Goal: Use online tool/utility: Utilize a website feature to perform a specific function

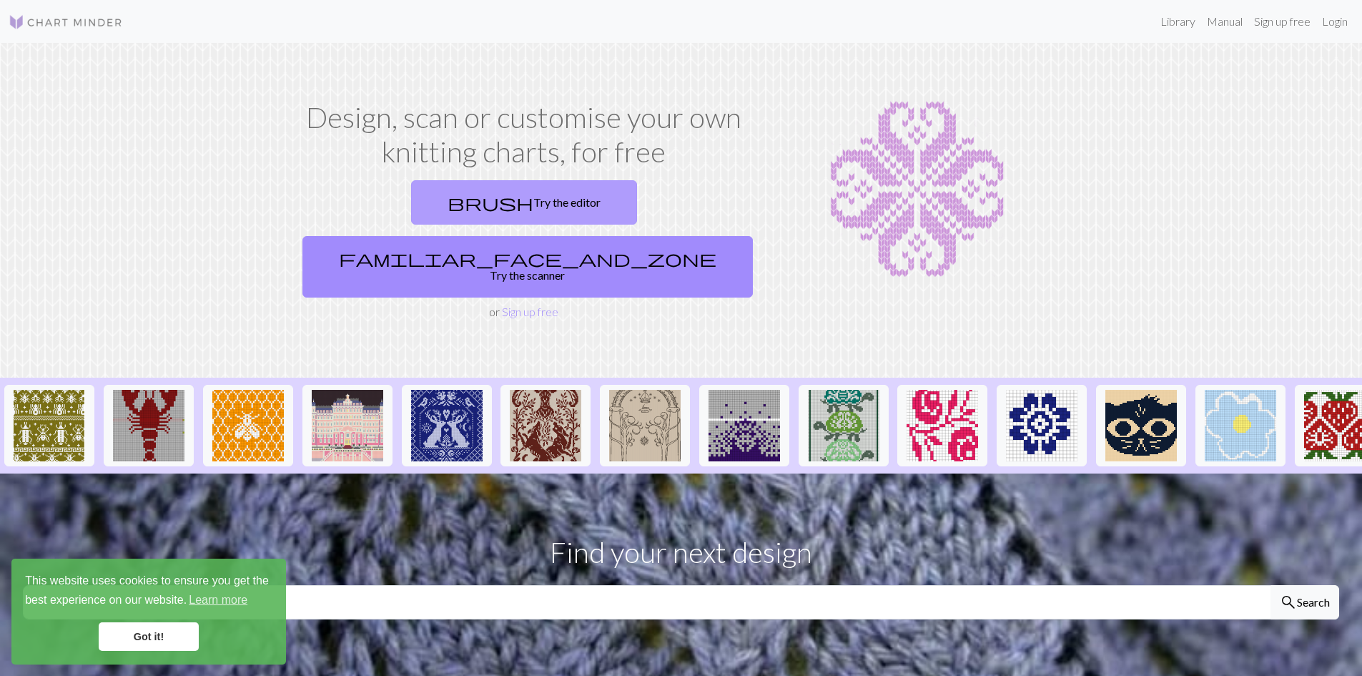
click at [418, 210] on link "brush Try the editor" at bounding box center [524, 202] width 226 height 44
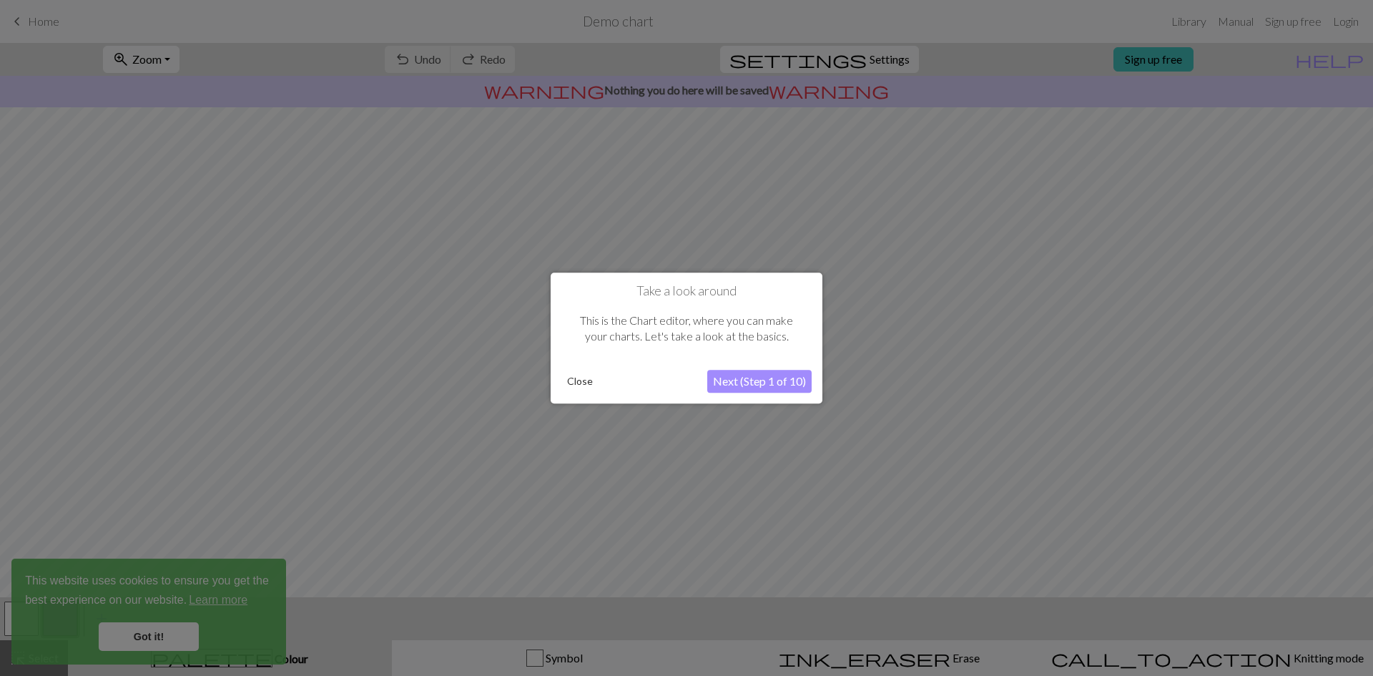
click at [733, 381] on button "Next (Step 1 of 10)" at bounding box center [759, 381] width 104 height 23
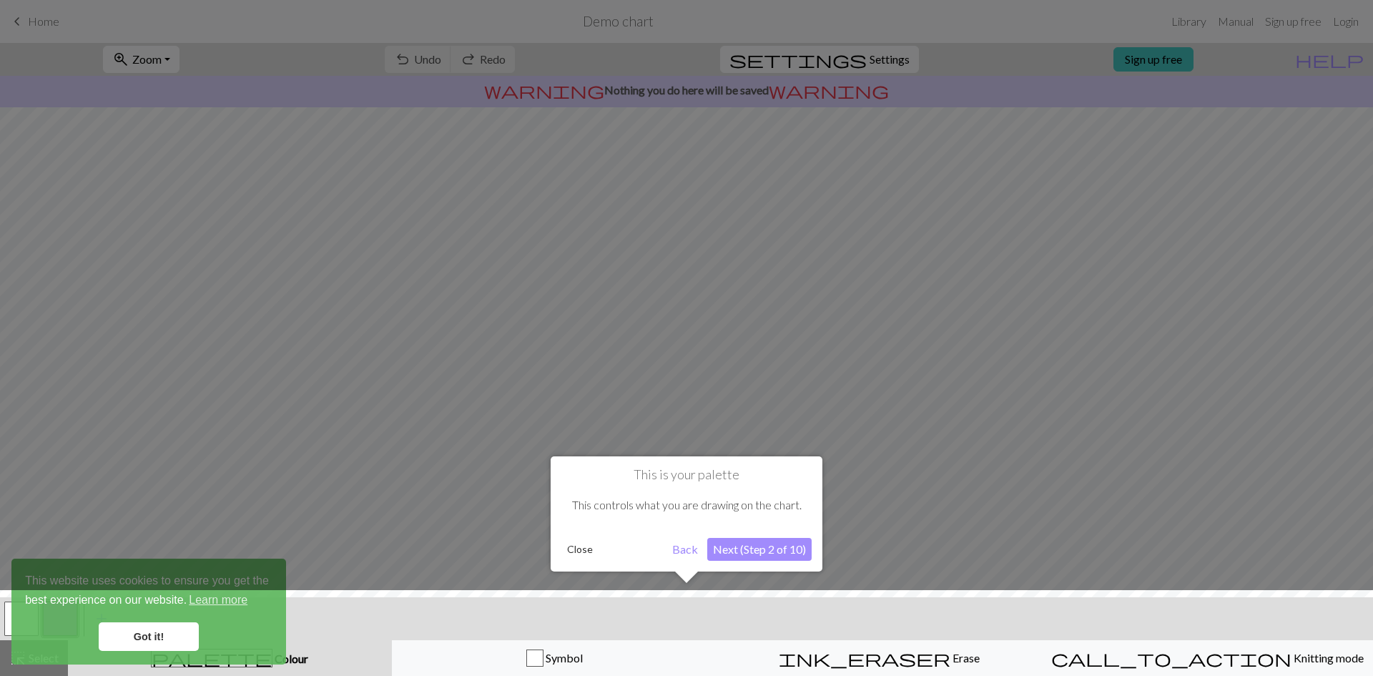
click at [732, 553] on button "Next (Step 2 of 10)" at bounding box center [759, 549] width 104 height 23
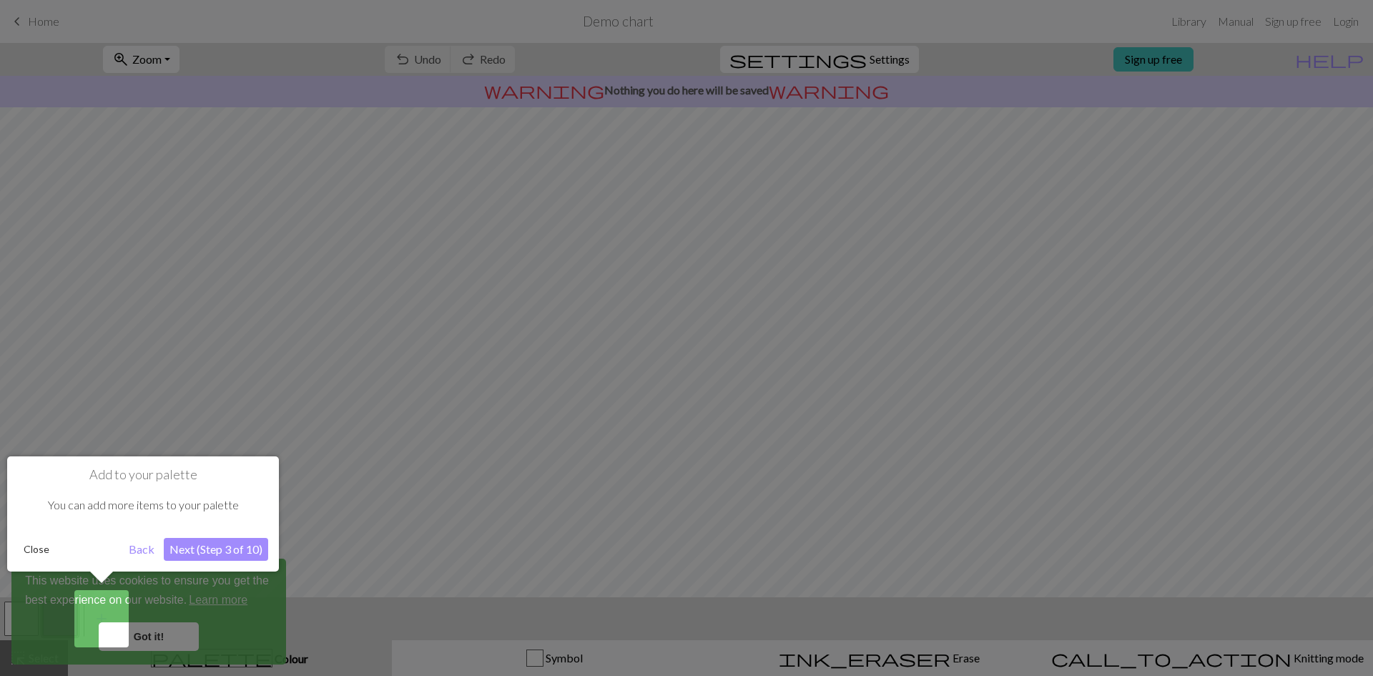
click at [190, 547] on button "Next (Step 3 of 10)" at bounding box center [216, 549] width 104 height 23
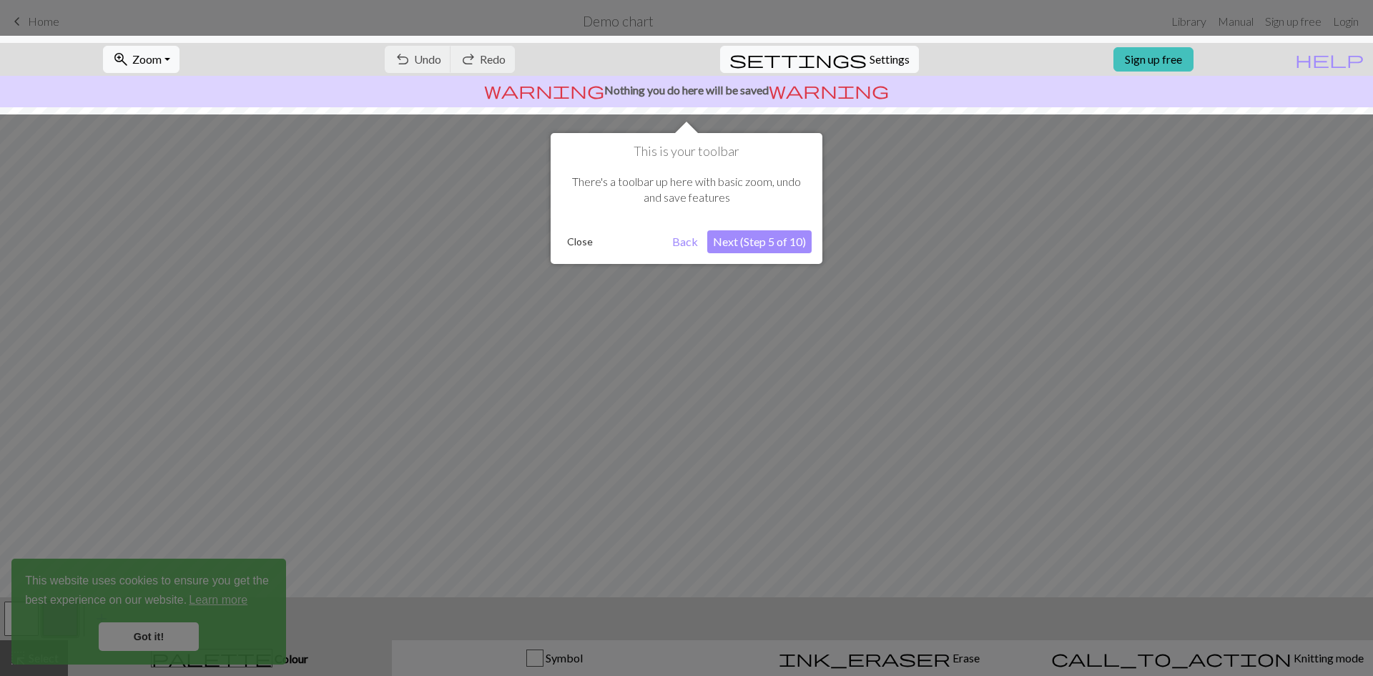
click at [747, 244] on button "Next (Step 5 of 10)" at bounding box center [759, 241] width 104 height 23
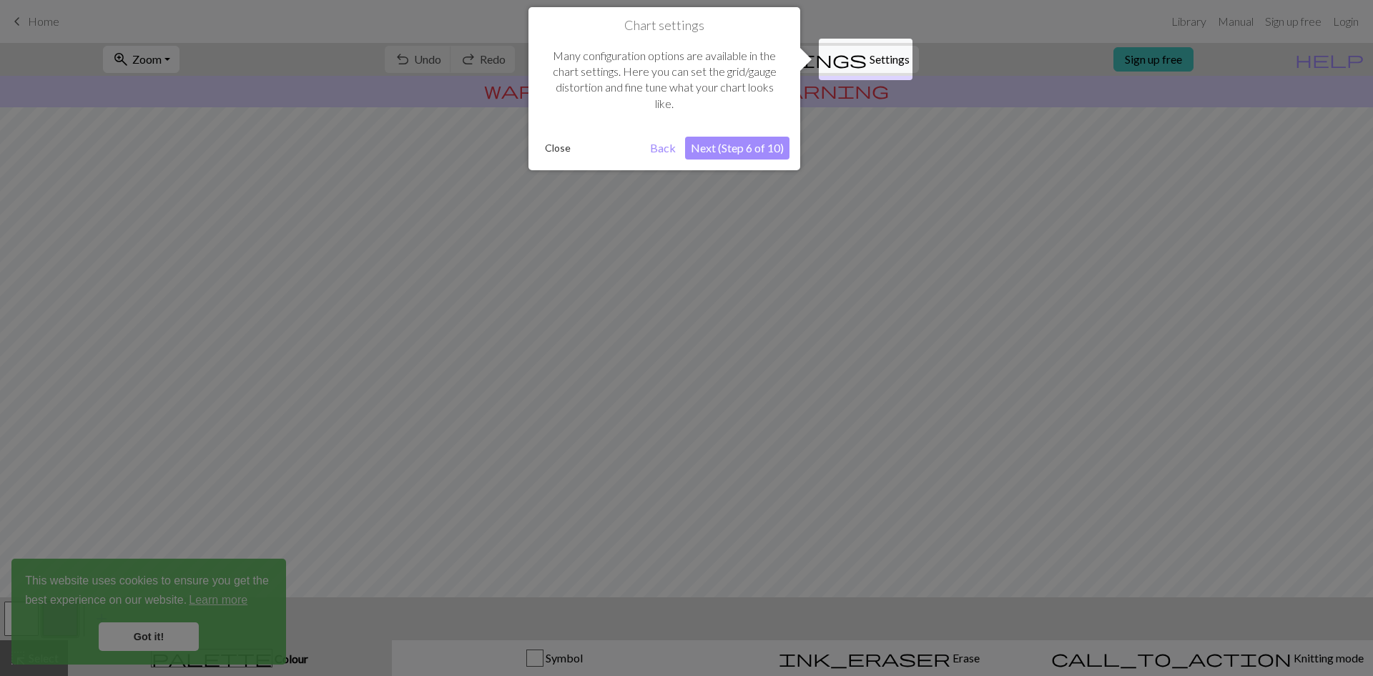
click at [728, 141] on button "Next (Step 6 of 10)" at bounding box center [737, 148] width 104 height 23
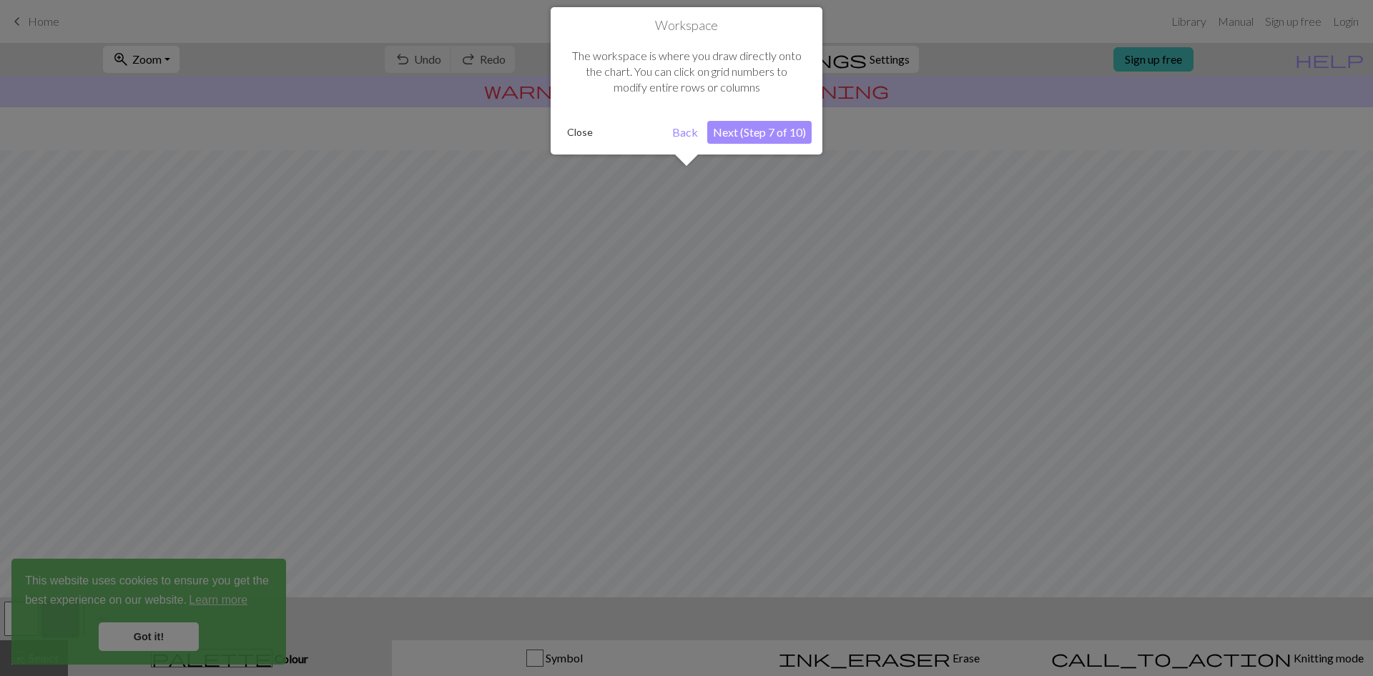
scroll to position [43, 0]
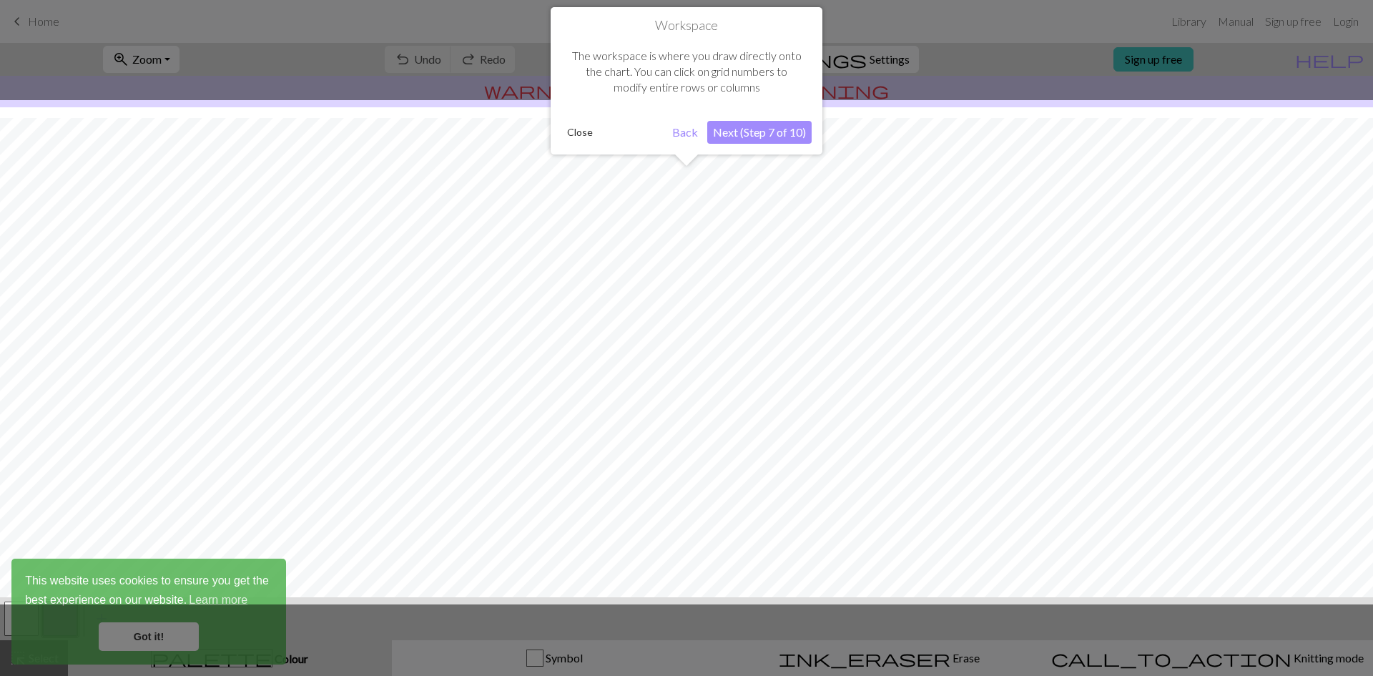
click at [734, 130] on button "Next (Step 7 of 10)" at bounding box center [759, 132] width 104 height 23
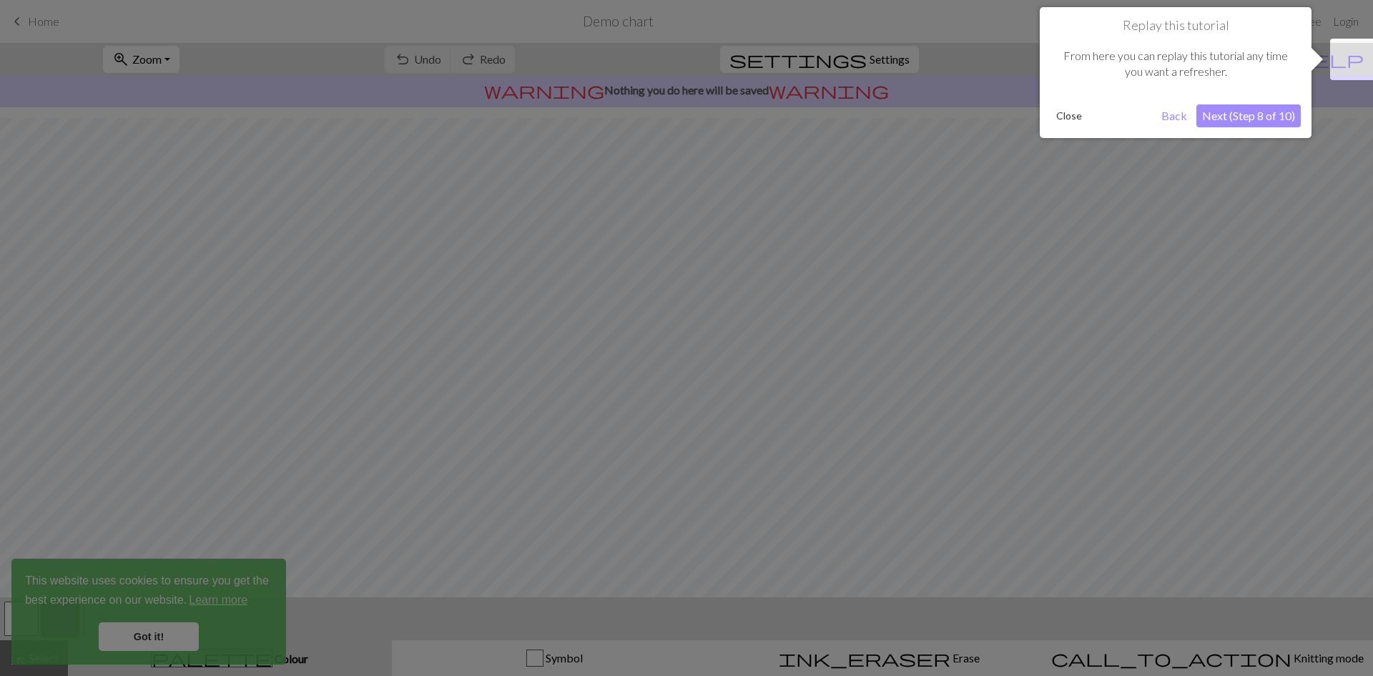
click at [1260, 116] on button "Next (Step 8 of 10)" at bounding box center [1248, 115] width 104 height 23
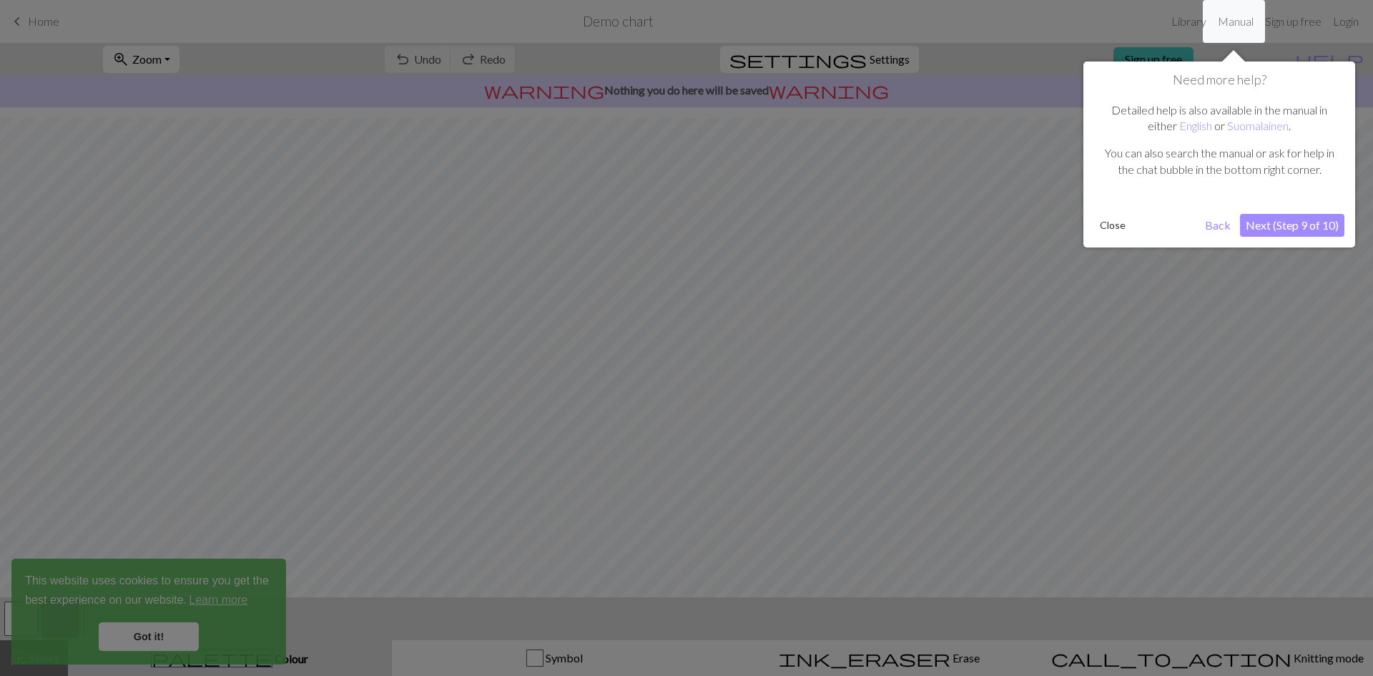
click at [1258, 229] on button "Next (Step 9 of 10)" at bounding box center [1292, 225] width 104 height 23
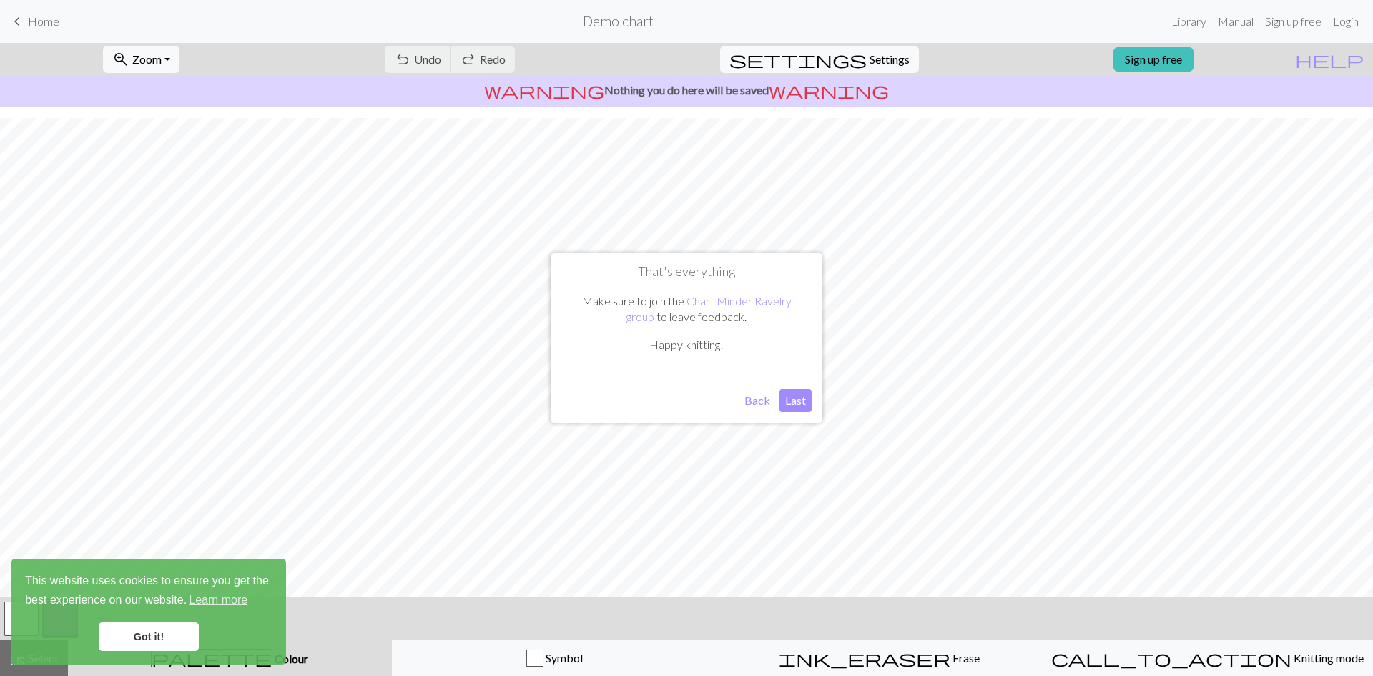
click at [792, 403] on button "Last" at bounding box center [795, 400] width 32 height 23
click at [142, 635] on link "Got it!" at bounding box center [149, 636] width 100 height 29
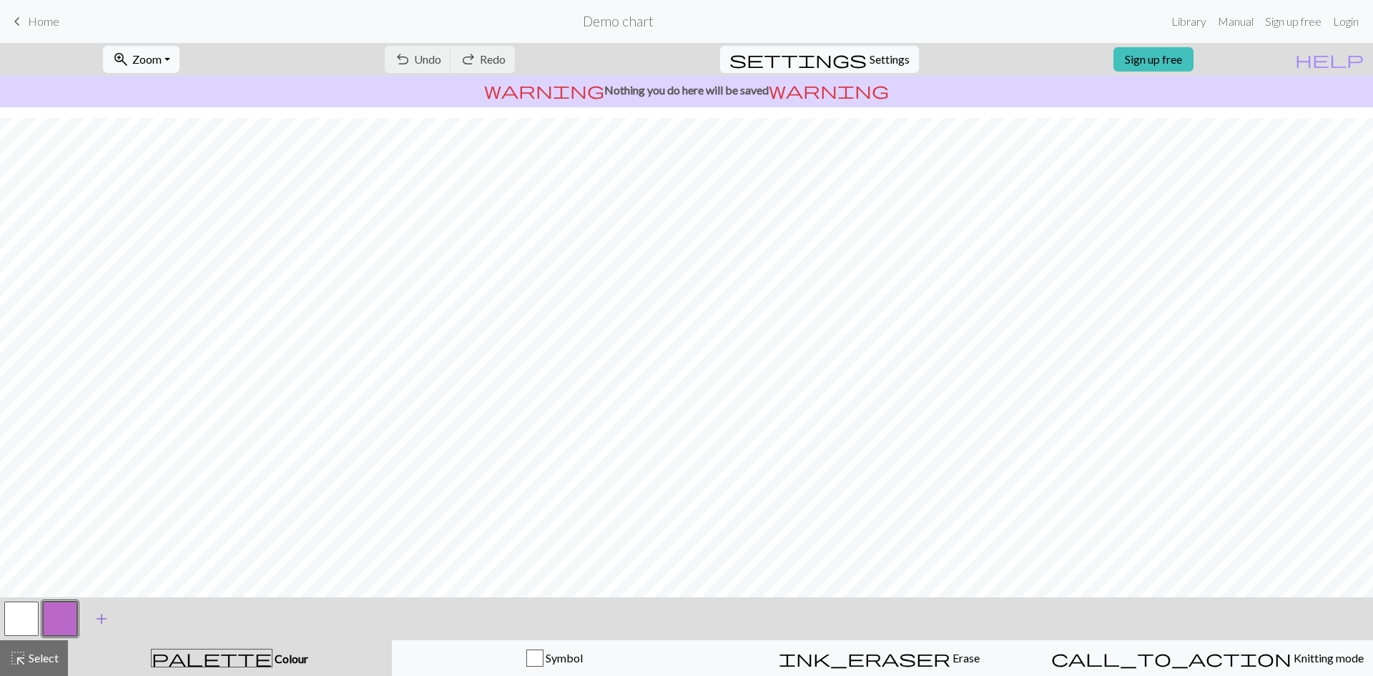
click at [98, 611] on span "add" at bounding box center [101, 618] width 17 height 20
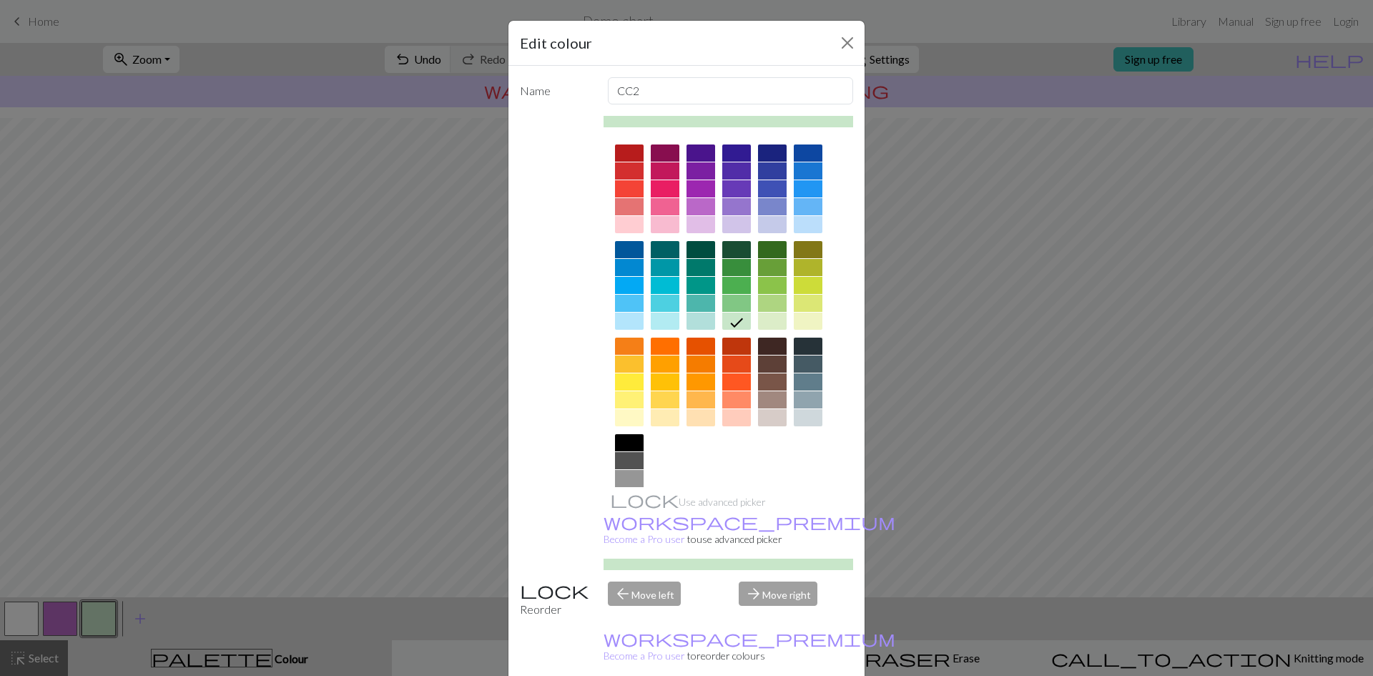
click at [760, 347] on div at bounding box center [772, 345] width 29 height 17
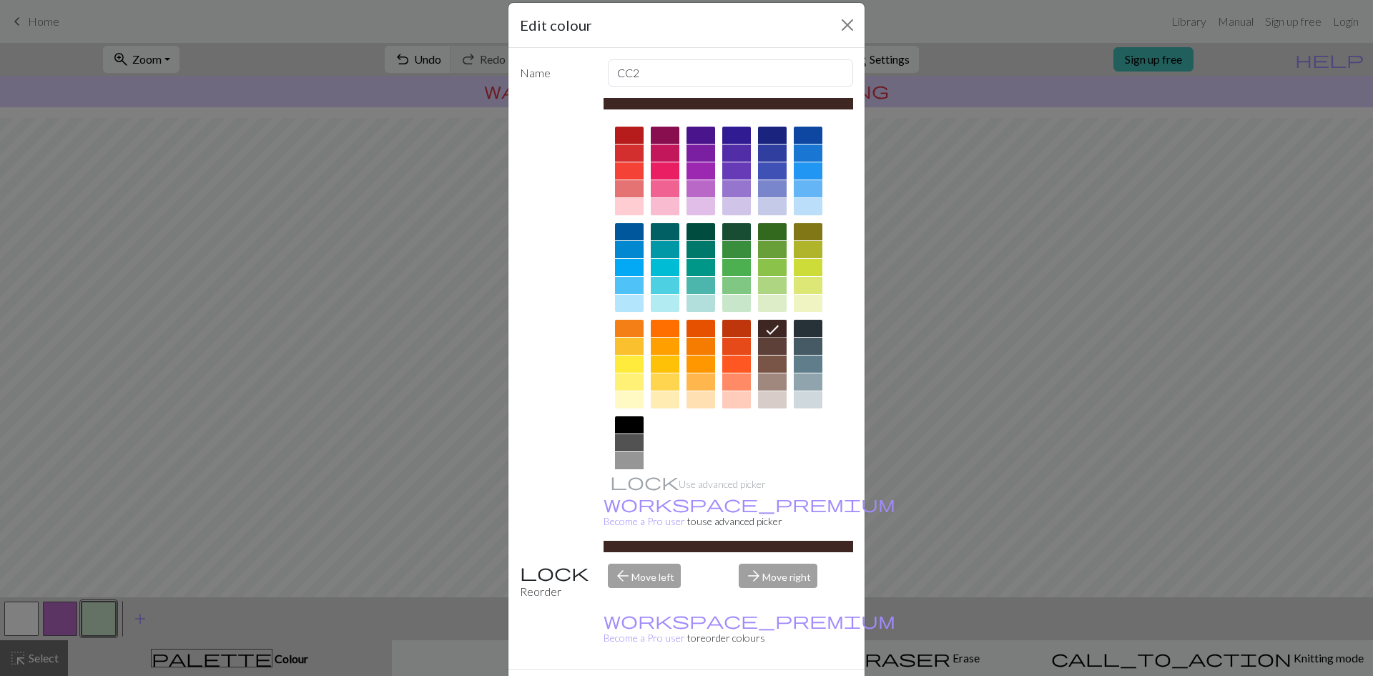
scroll to position [36, 0]
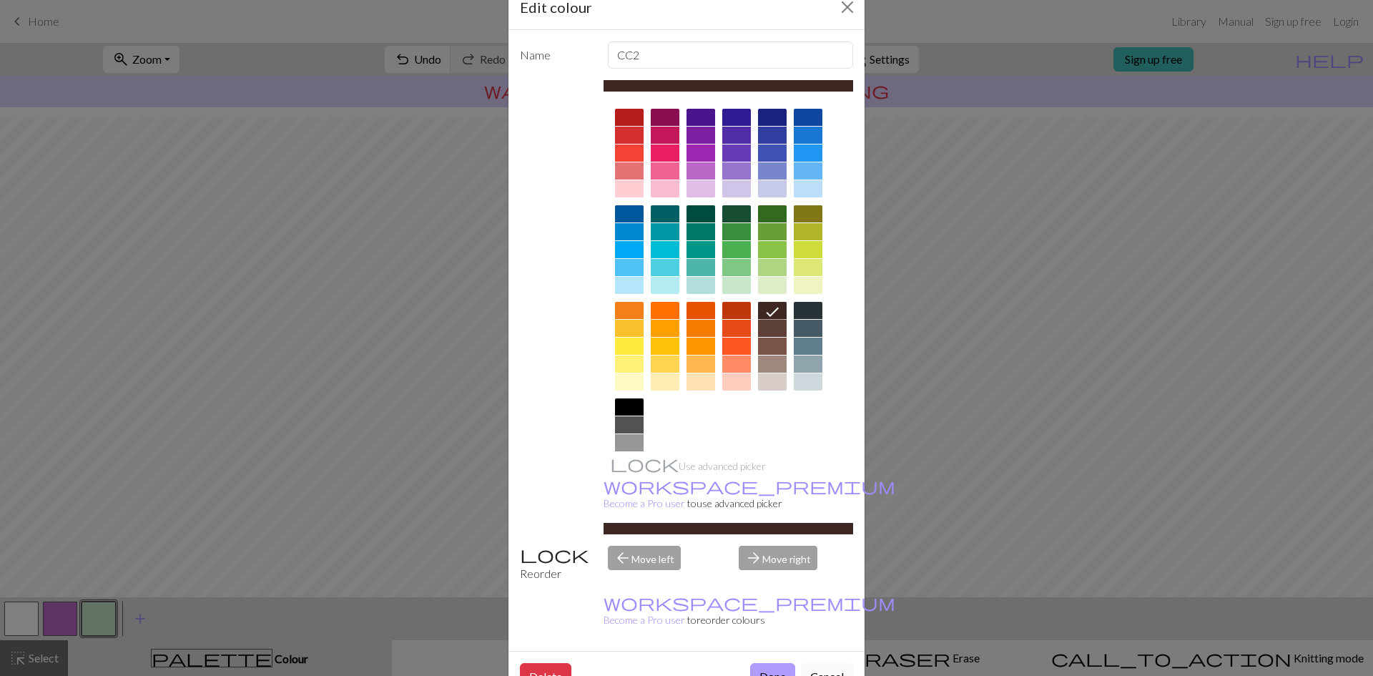
click at [776, 663] on button "Done" at bounding box center [772, 676] width 45 height 27
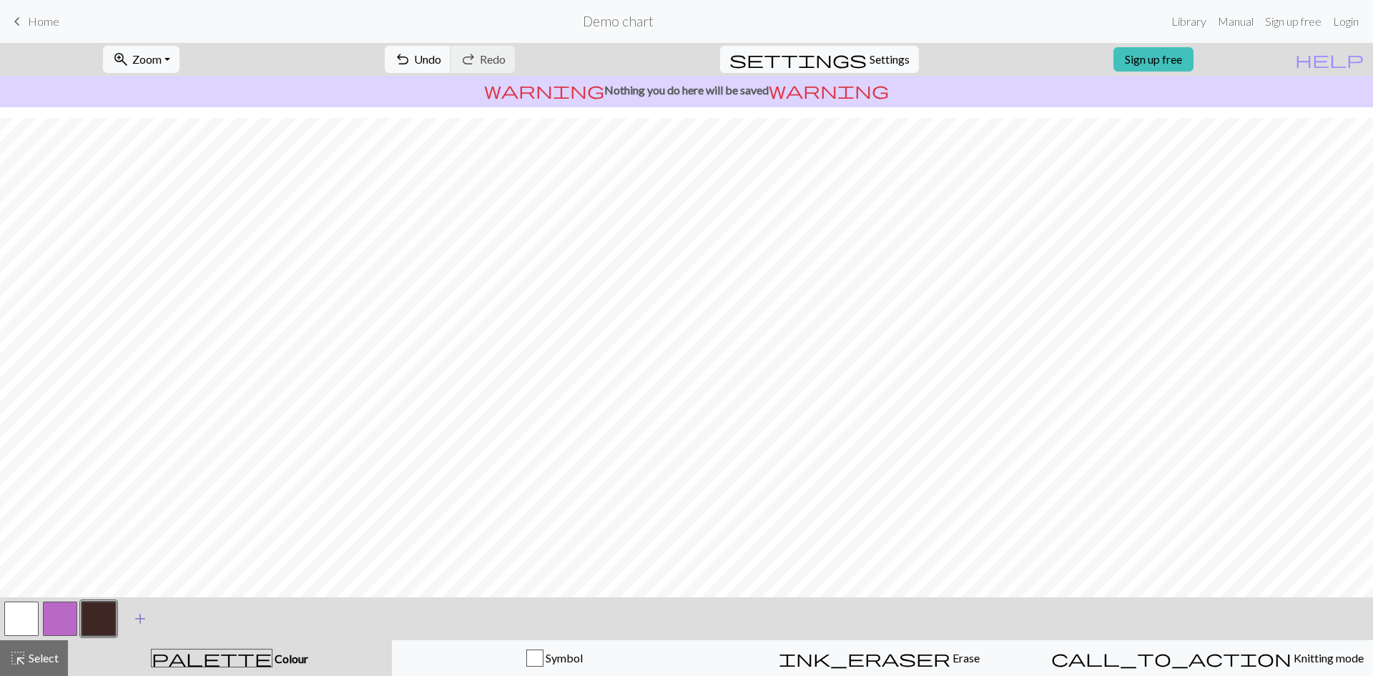
click at [127, 617] on button "add Add a colour" at bounding box center [140, 619] width 36 height 36
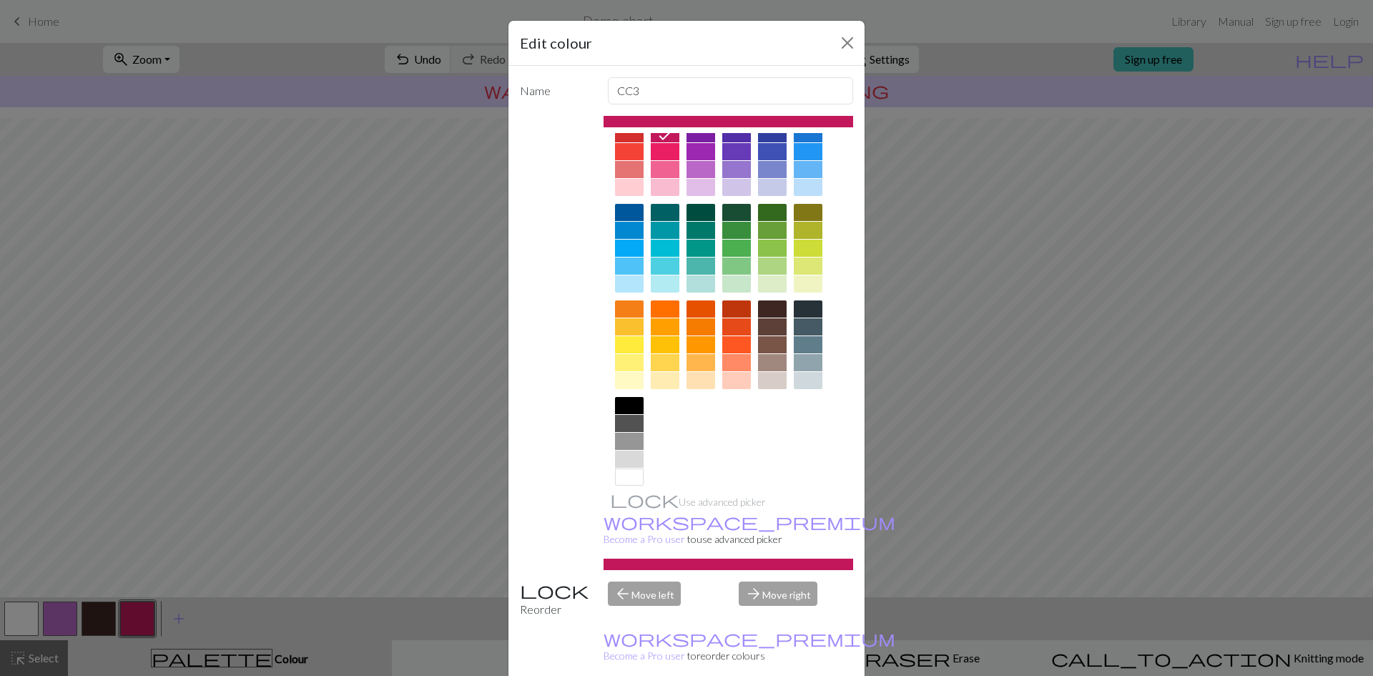
scroll to position [52, 0]
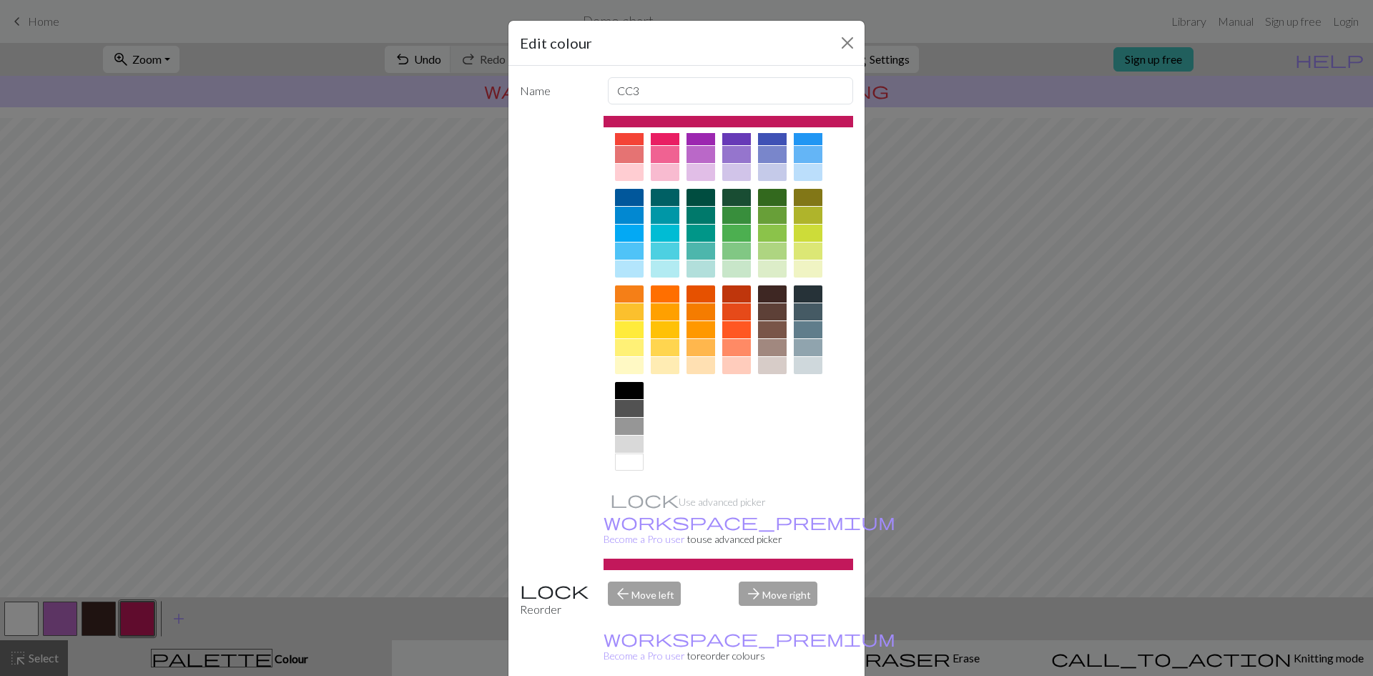
click at [649, 121] on div at bounding box center [728, 121] width 250 height 11
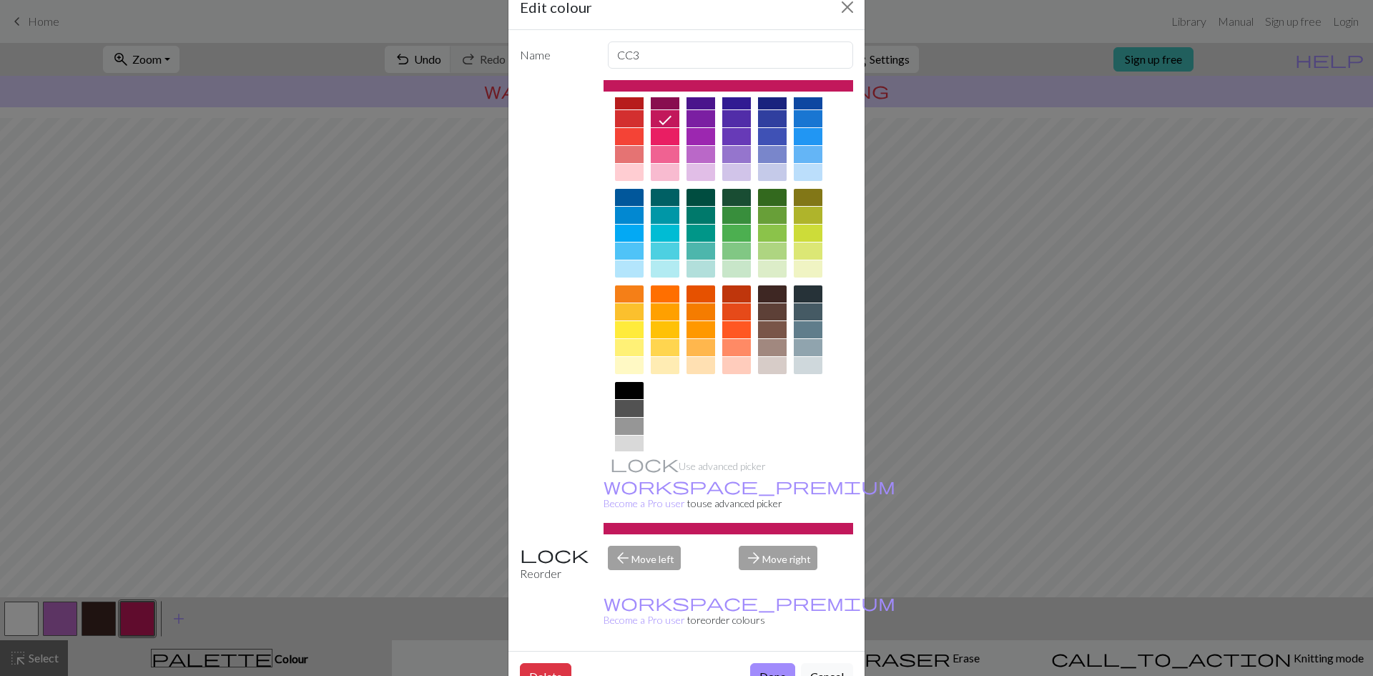
scroll to position [0, 0]
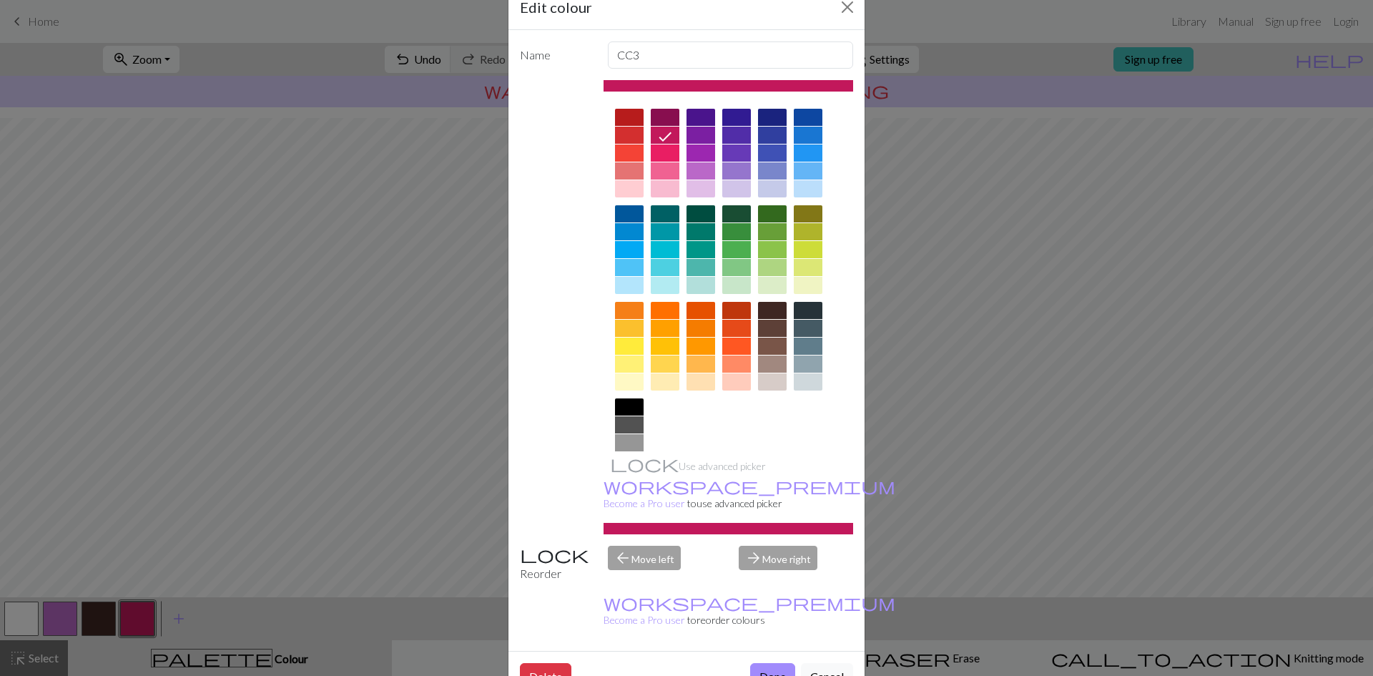
click at [695, 384] on div at bounding box center [700, 381] width 29 height 17
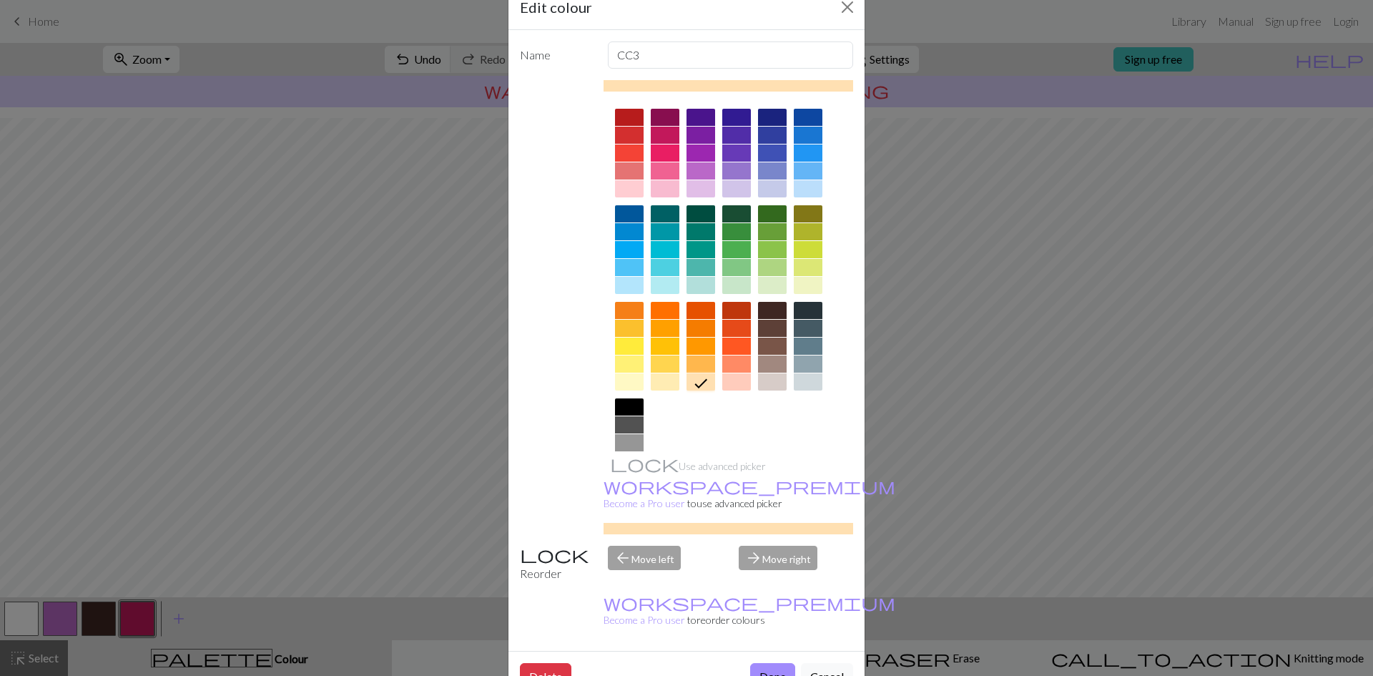
click at [767, 363] on div at bounding box center [772, 363] width 29 height 17
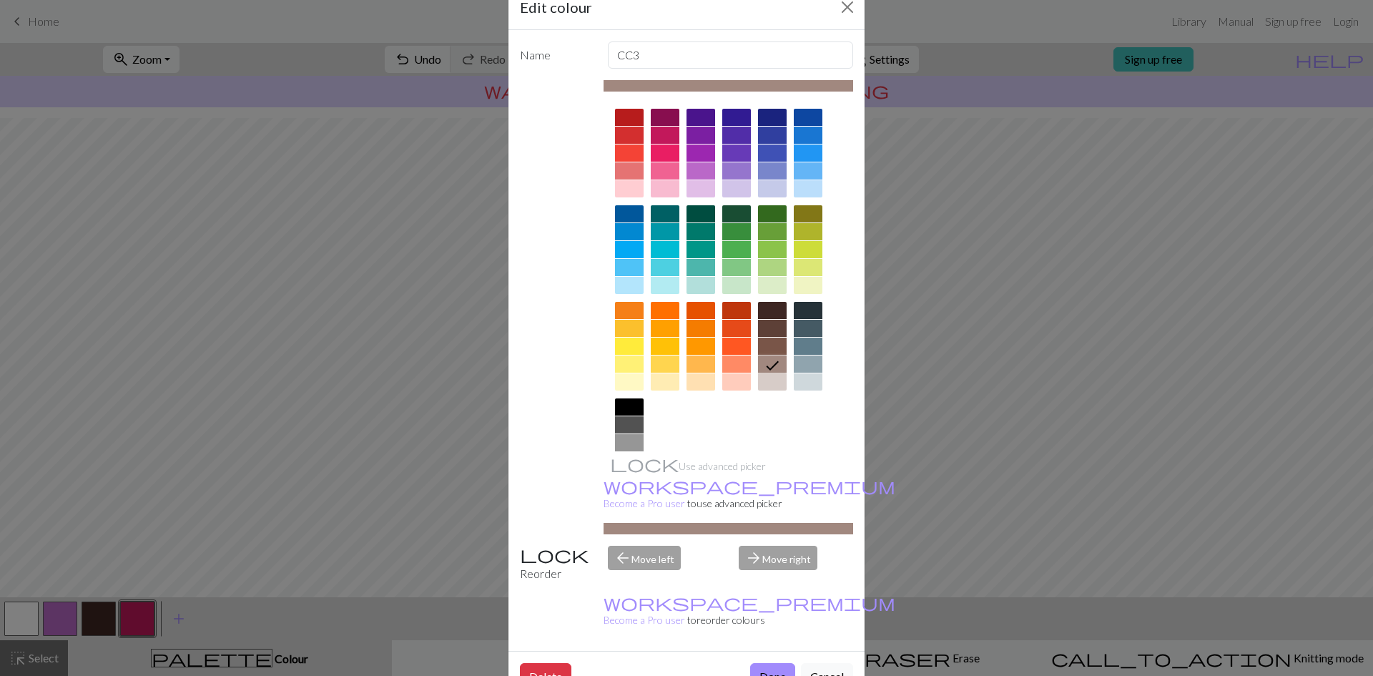
click at [764, 379] on div at bounding box center [772, 381] width 29 height 17
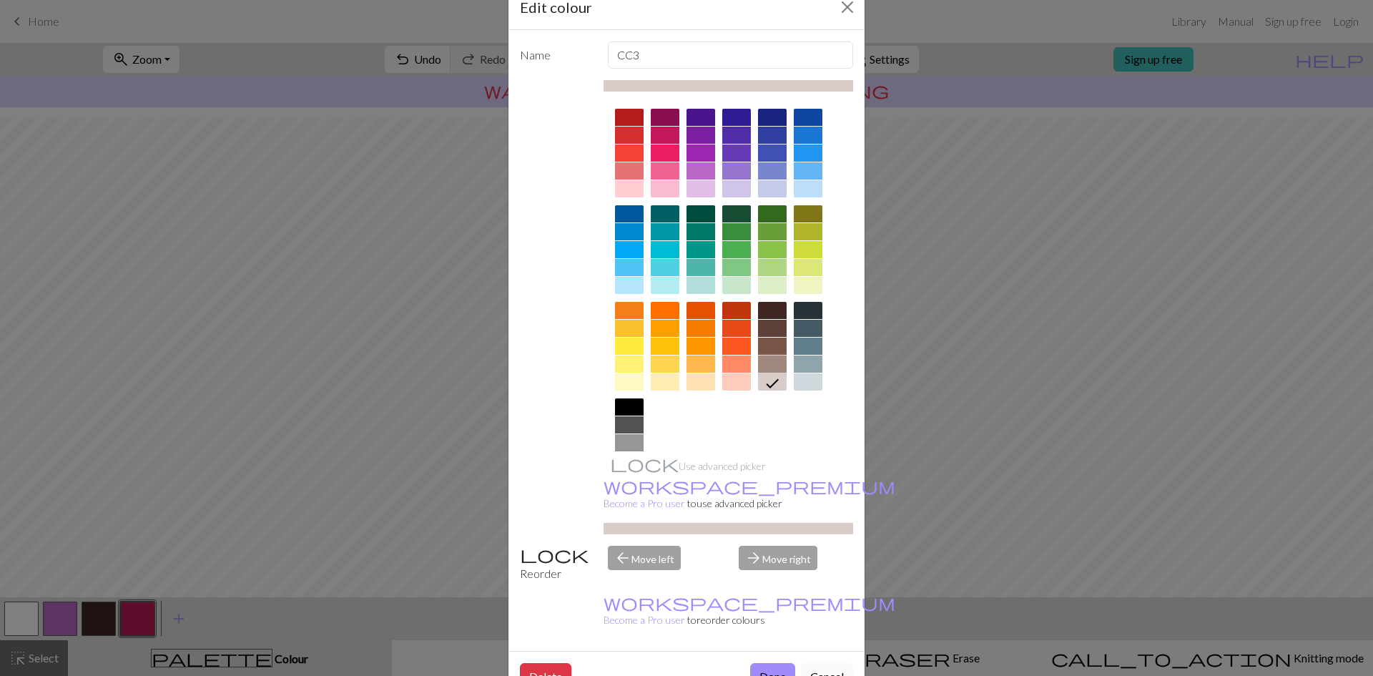
click at [762, 361] on div at bounding box center [772, 363] width 29 height 17
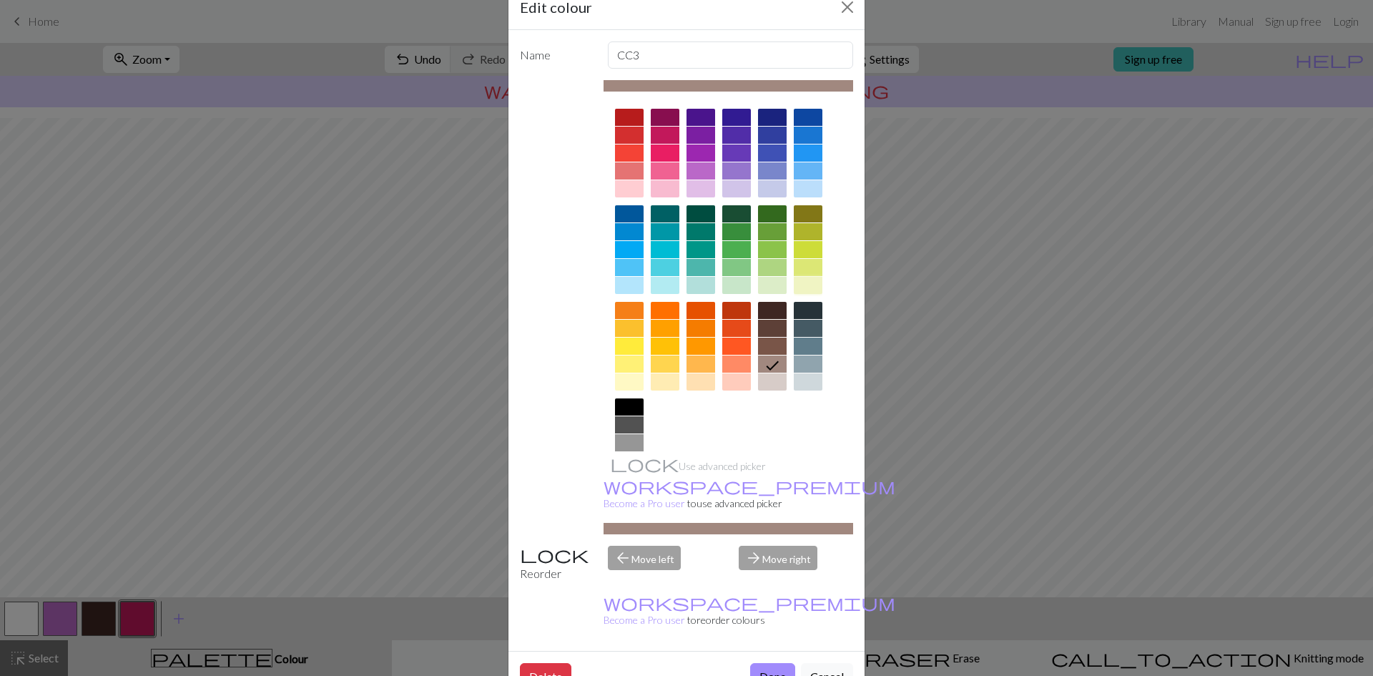
click at [797, 290] on div at bounding box center [808, 285] width 29 height 17
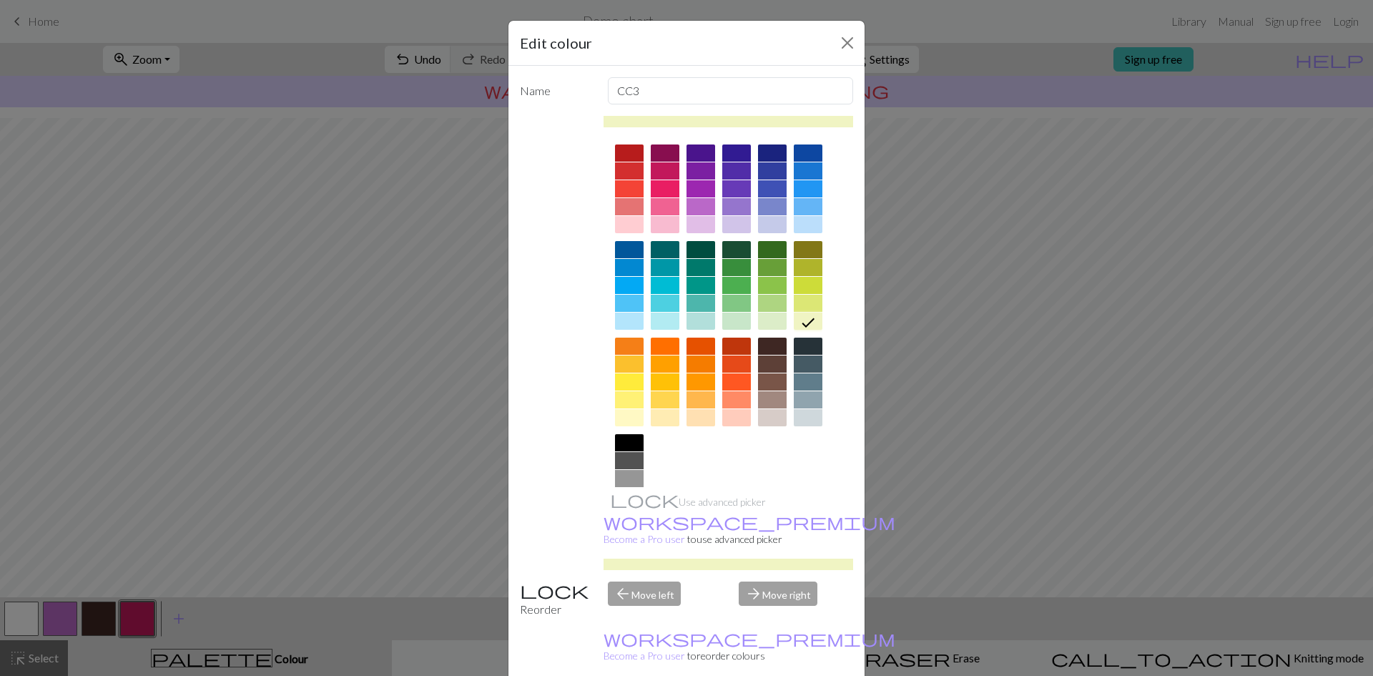
click at [631, 213] on div at bounding box center [629, 206] width 29 height 17
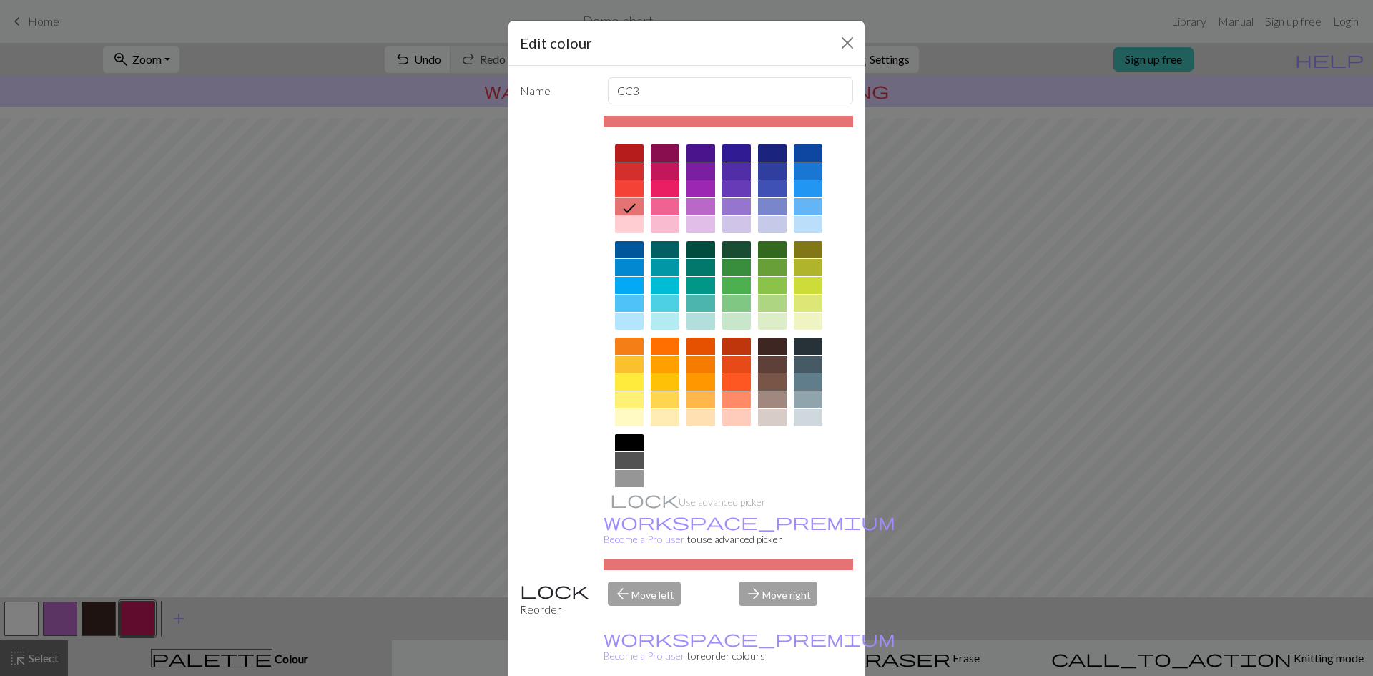
click at [626, 207] on icon at bounding box center [629, 207] width 17 height 17
click at [759, 370] on div at bounding box center [772, 363] width 29 height 17
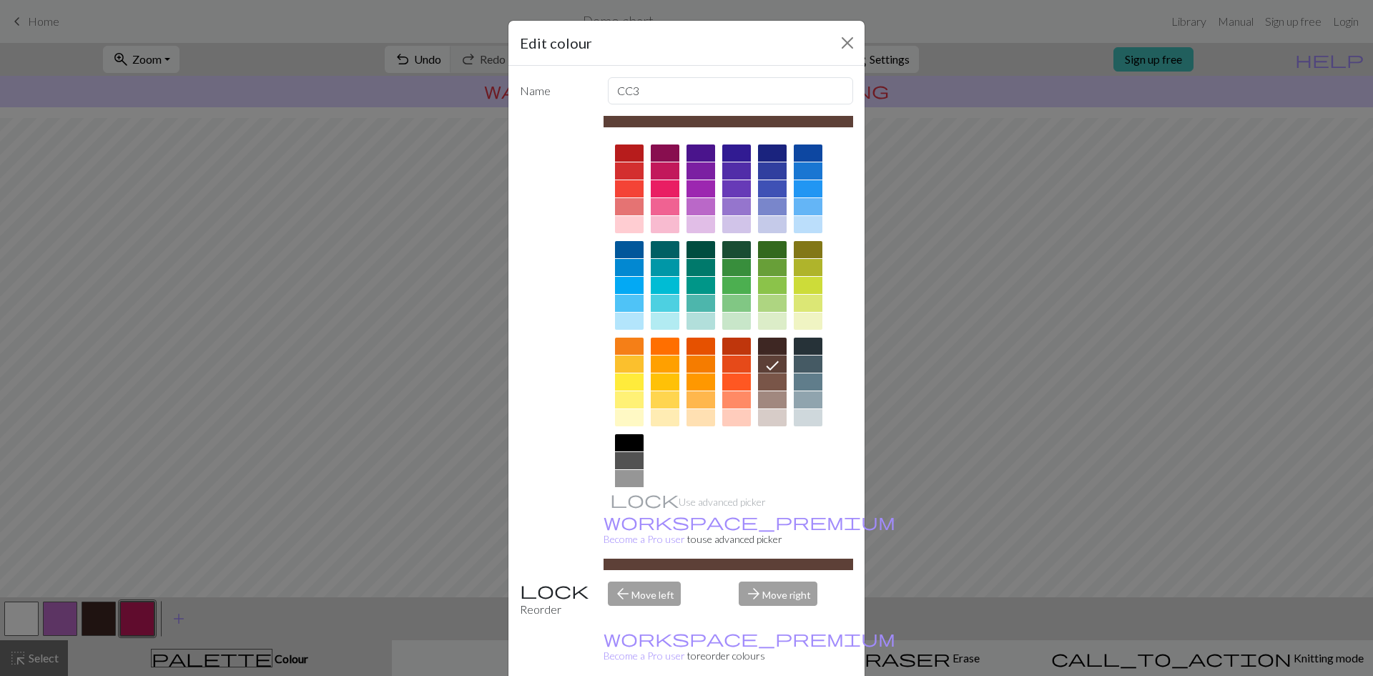
click at [761, 380] on div at bounding box center [772, 381] width 29 height 17
click at [759, 395] on div at bounding box center [772, 399] width 29 height 17
click at [761, 375] on div at bounding box center [772, 381] width 29 height 17
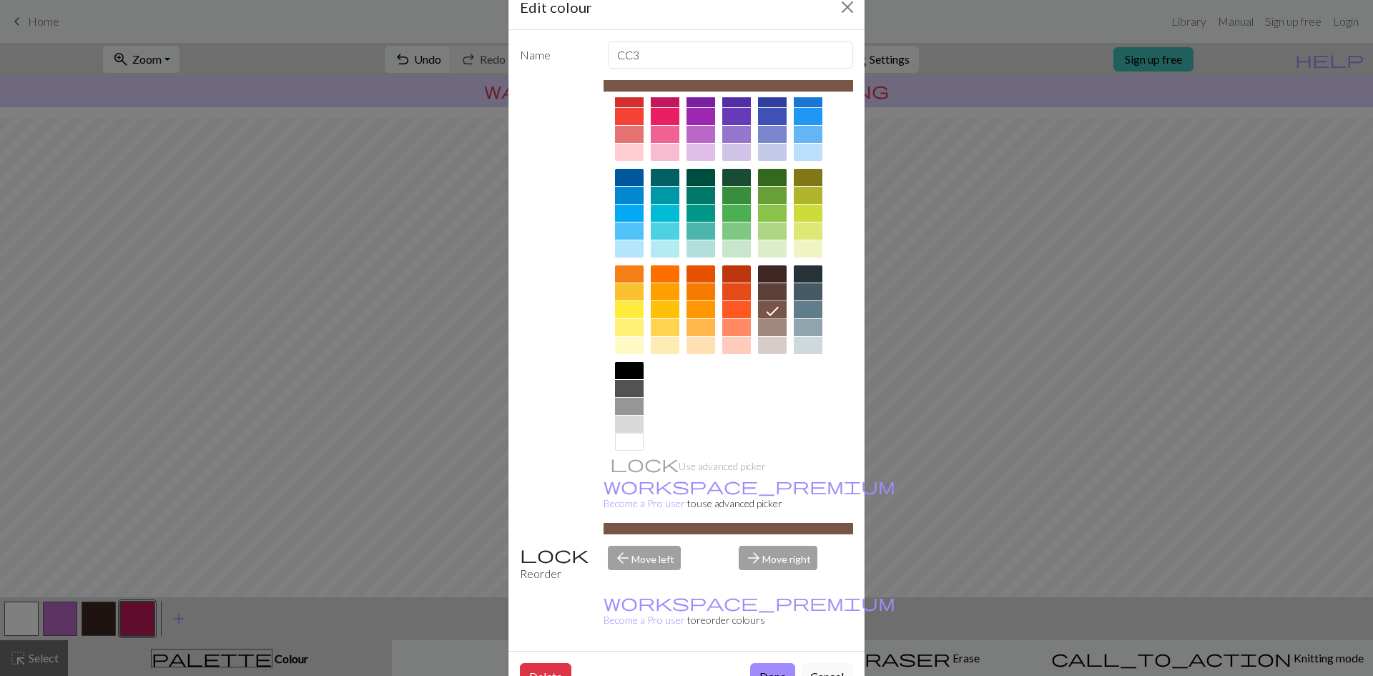
scroll to position [52, 0]
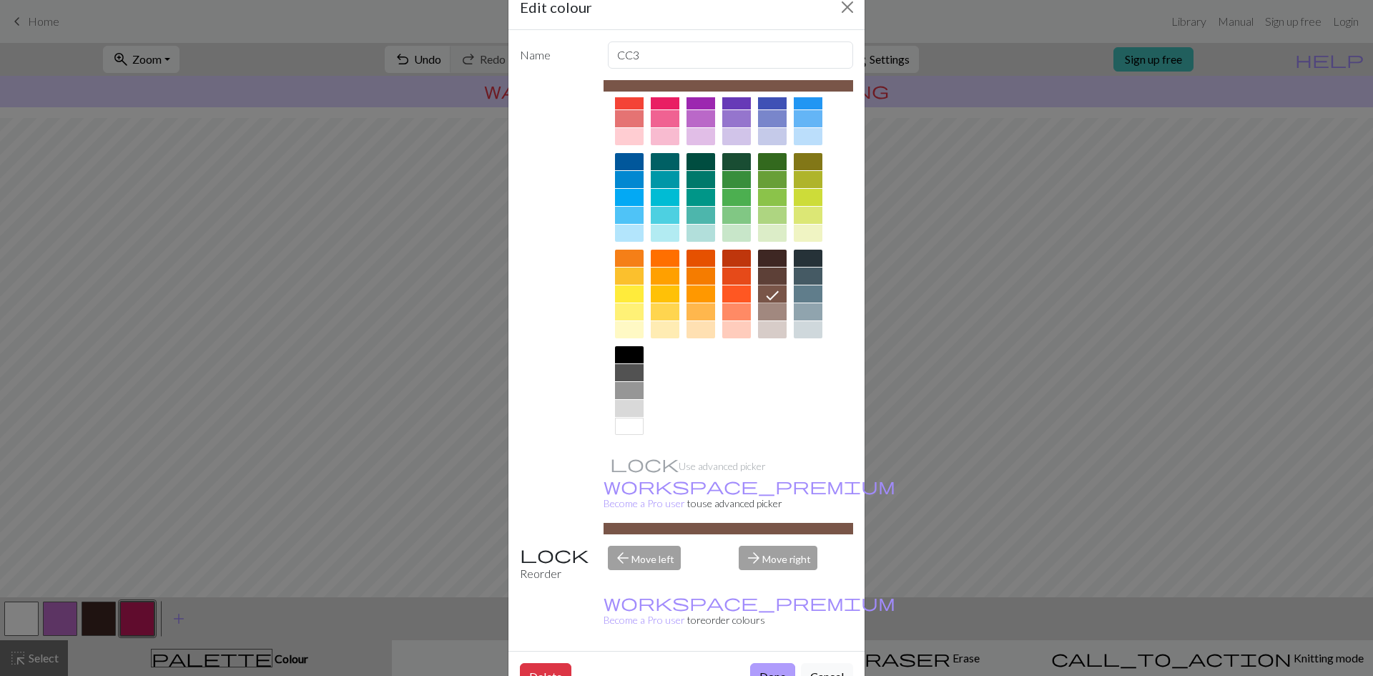
click at [762, 663] on button "Done" at bounding box center [772, 676] width 45 height 27
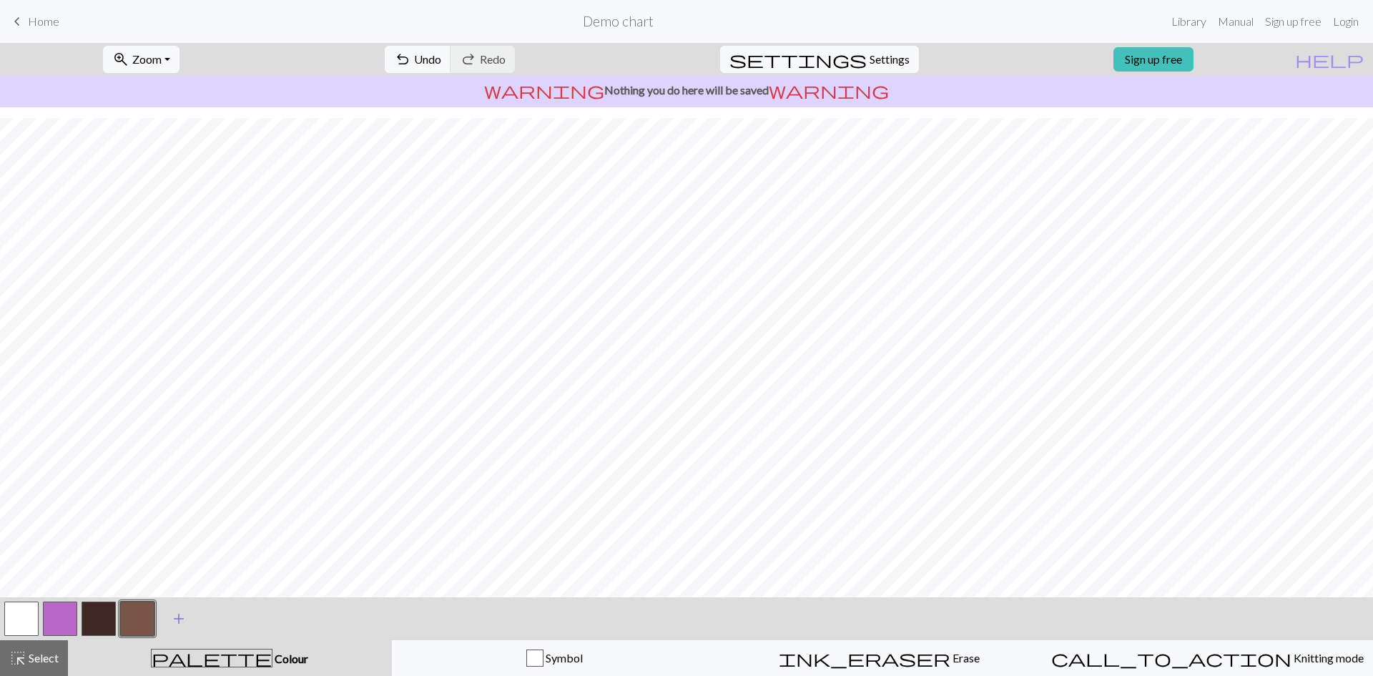
click at [181, 621] on span "add" at bounding box center [178, 618] width 17 height 20
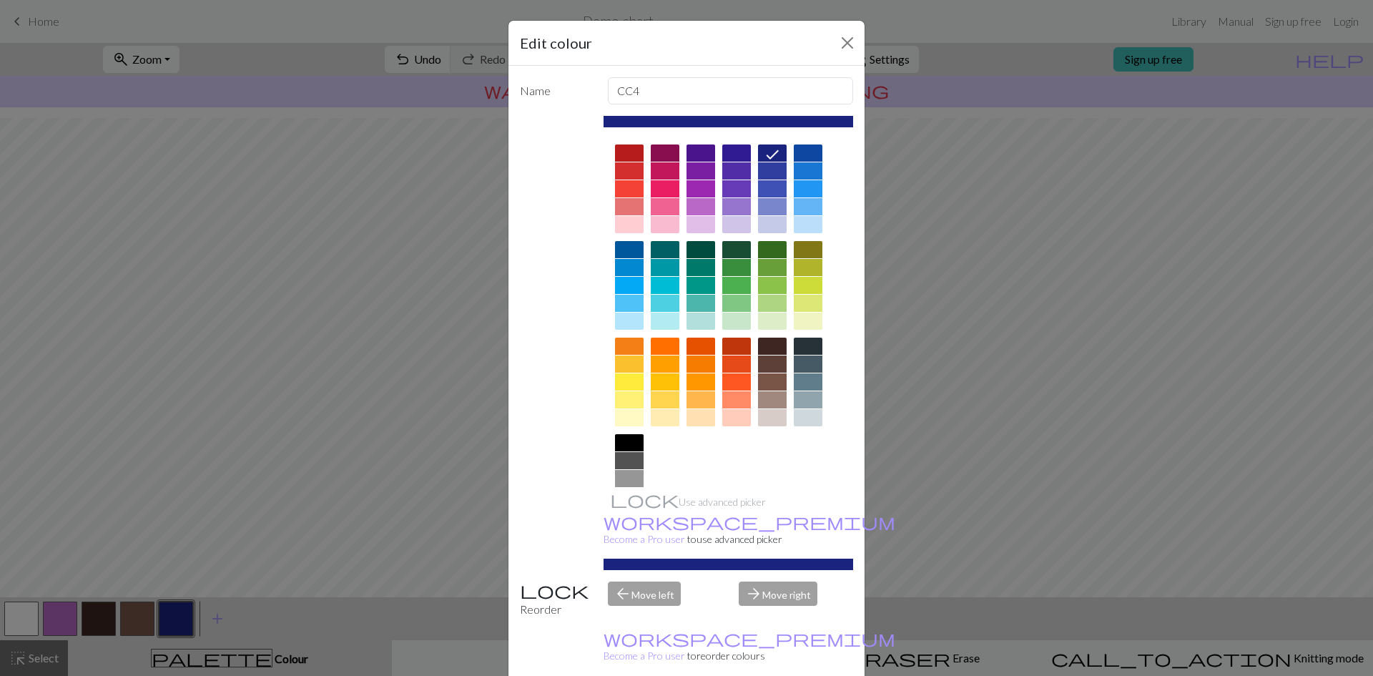
click at [624, 323] on div at bounding box center [629, 320] width 29 height 17
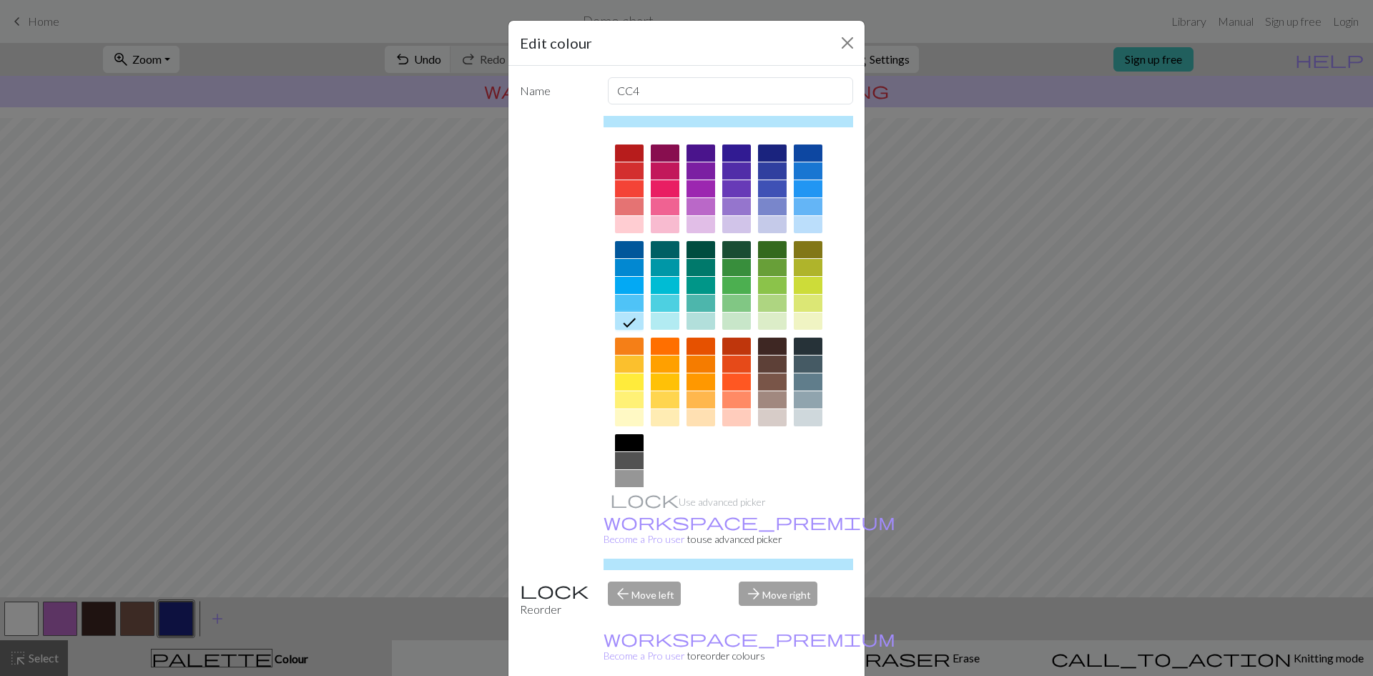
click at [624, 297] on div at bounding box center [629, 303] width 29 height 17
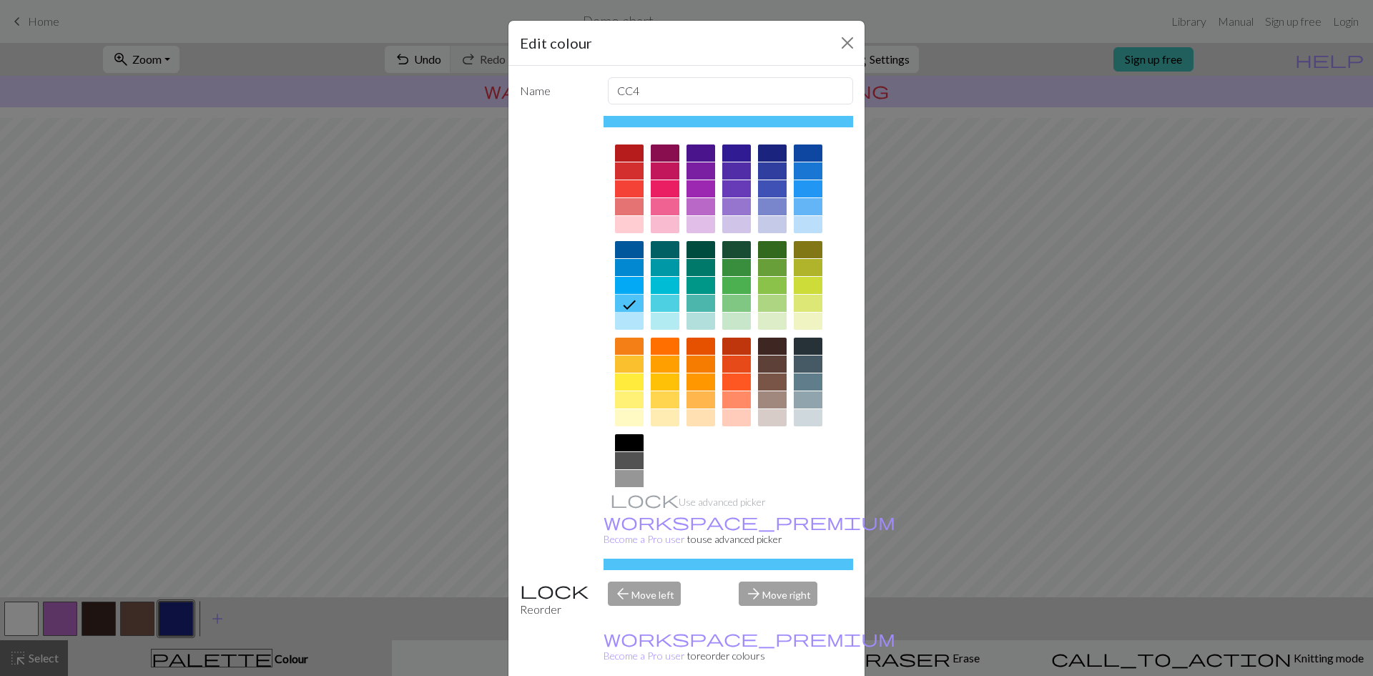
click at [624, 312] on div at bounding box center [629, 320] width 29 height 17
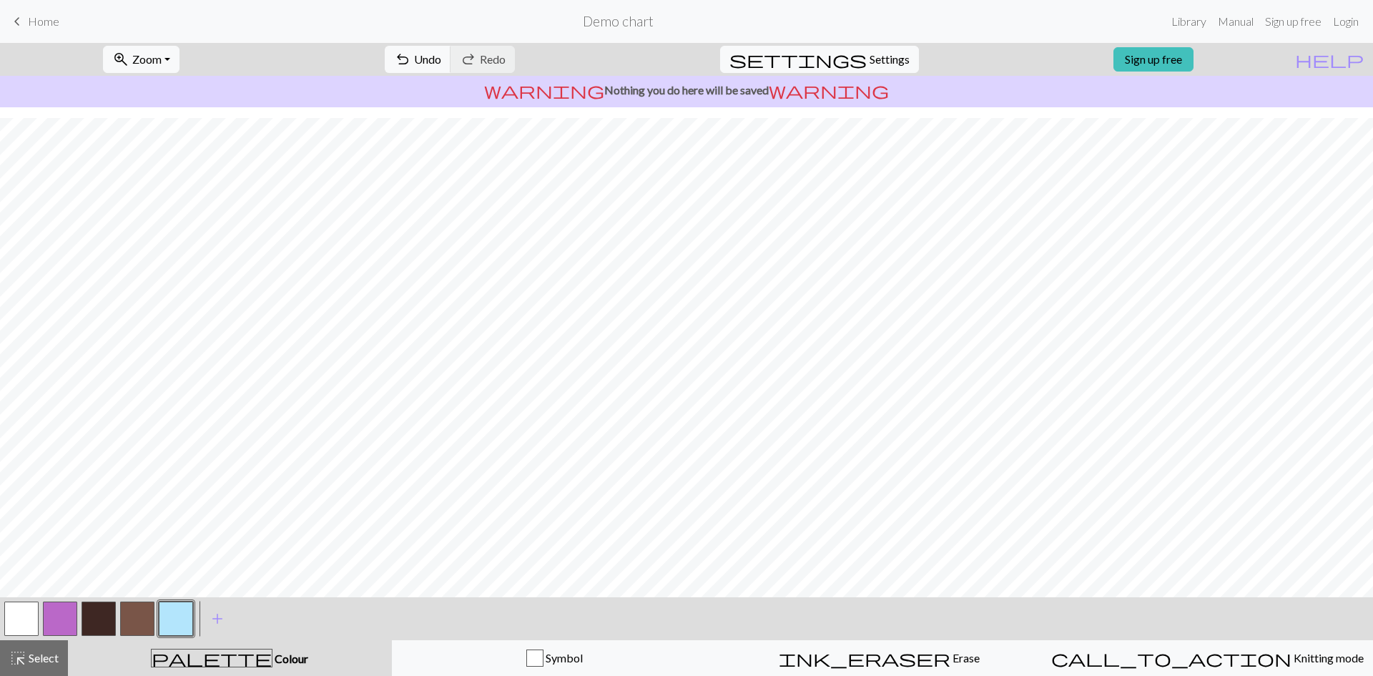
click at [96, 627] on button "button" at bounding box center [99, 618] width 34 height 34
click at [869, 54] on span "Settings" at bounding box center [889, 59] width 40 height 17
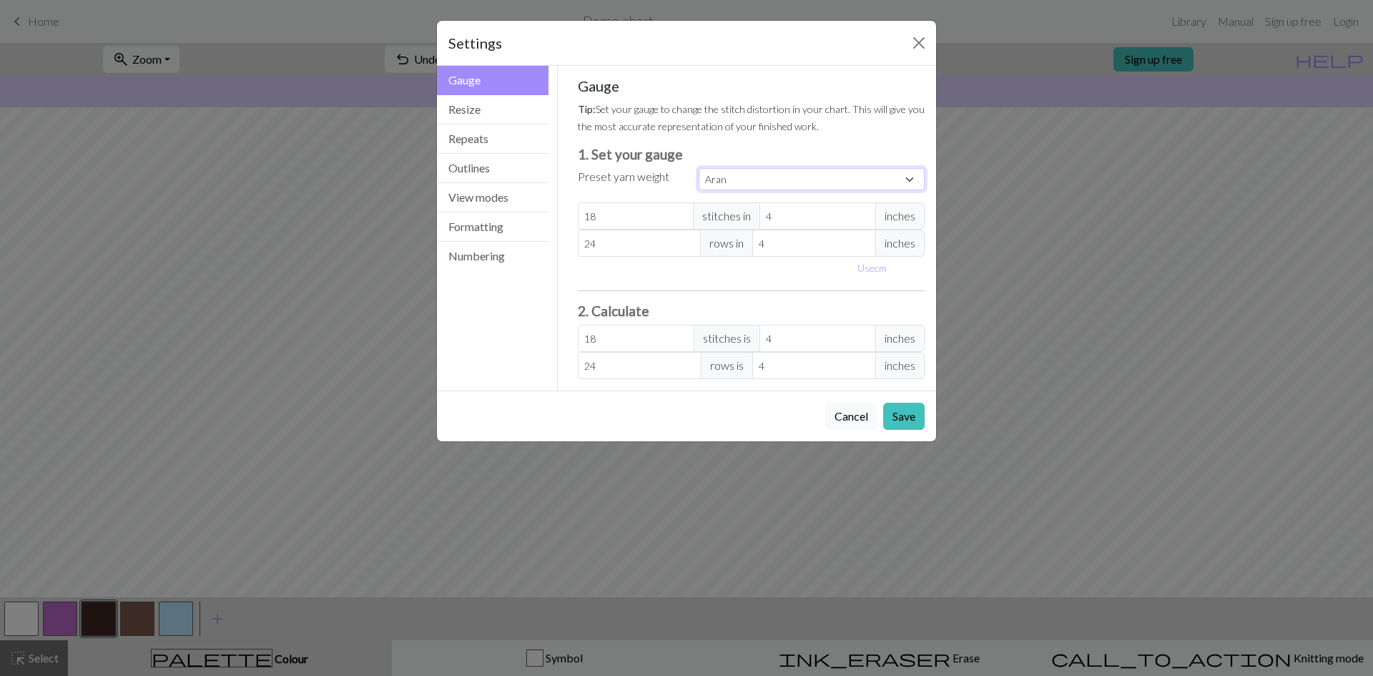
click at [732, 179] on select "Custom Square Lace Light Fingering Fingering Sport Double knit Worsted Aran Bul…" at bounding box center [812, 179] width 226 height 22
select select "bulky"
click at [699, 168] on select "Custom Square Lace Light Fingering Fingering Sport Double knit Worsted Aran Bul…" at bounding box center [812, 179] width 226 height 22
type input "14"
type input "19"
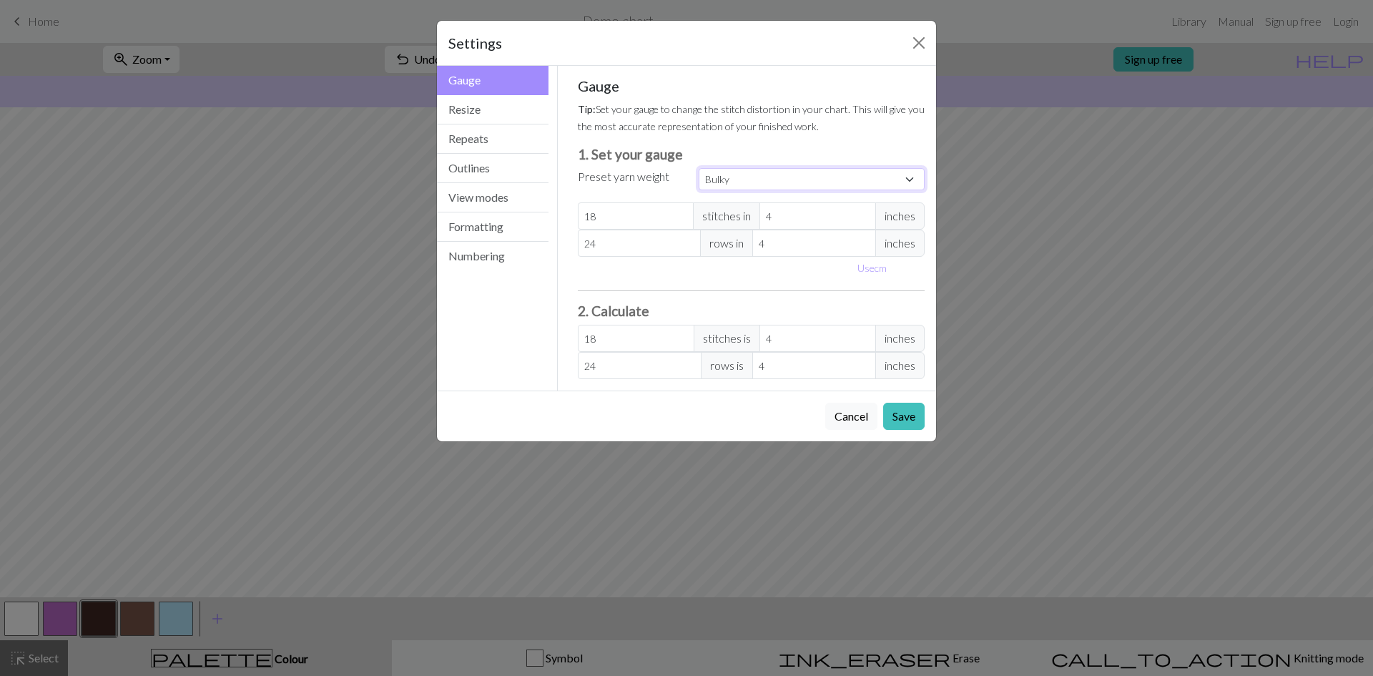
type input "14"
type input "19"
select select "custom"
type input "15"
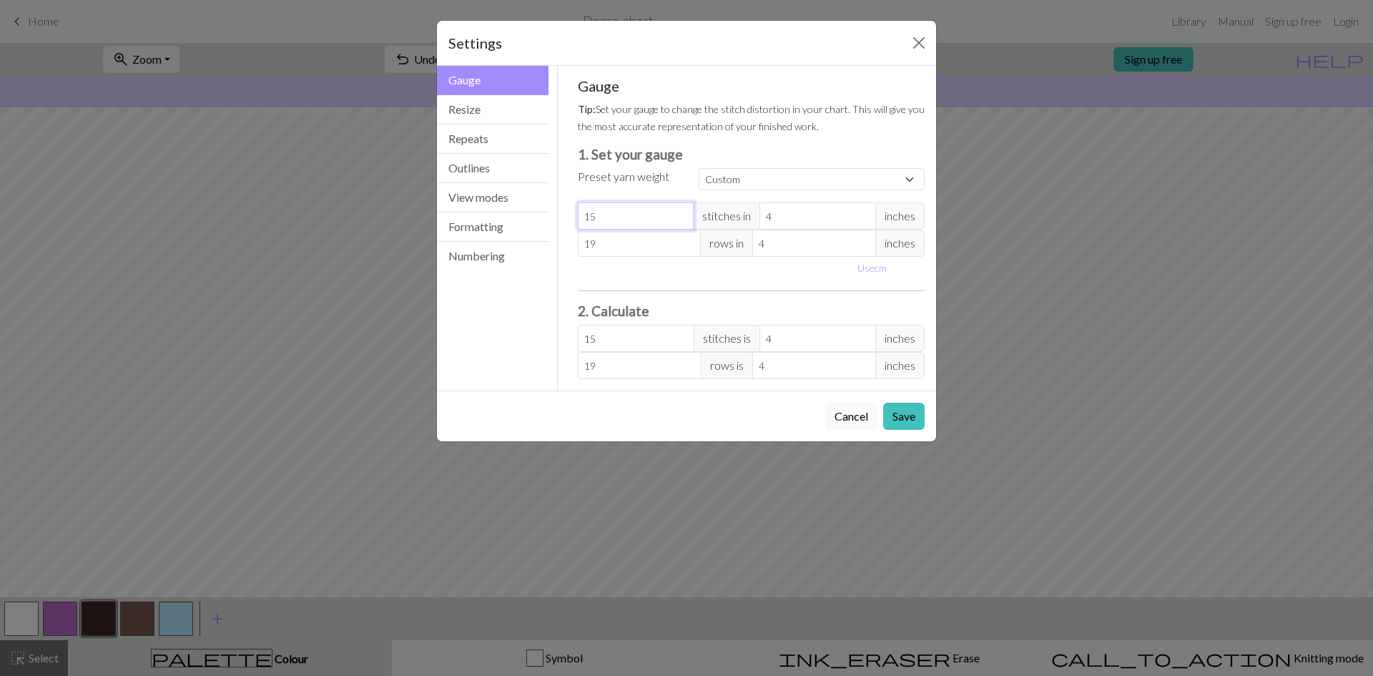
click at [682, 211] on input "15" at bounding box center [636, 215] width 117 height 27
type input "16"
click at [682, 211] on input "16" at bounding box center [636, 215] width 117 height 27
type input "17"
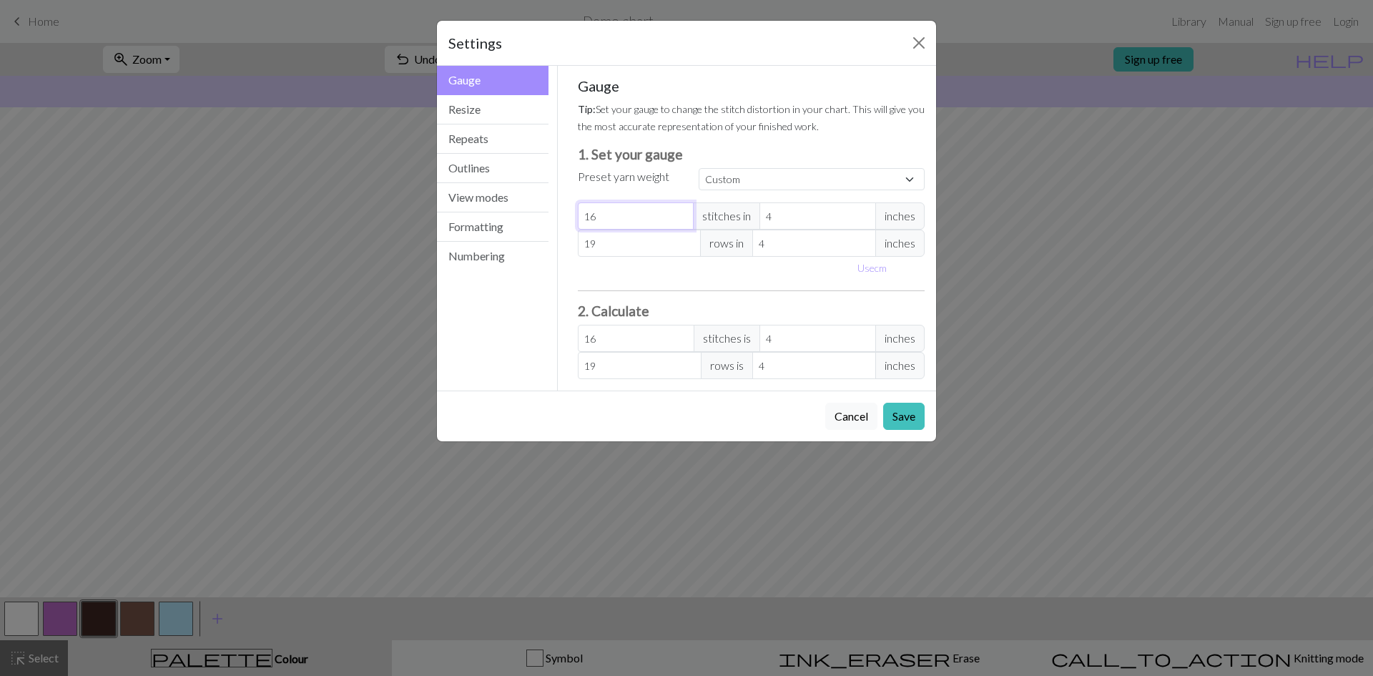
type input "17"
click at [682, 211] on input "17" at bounding box center [636, 215] width 117 height 27
type input "18"
click at [682, 211] on input "18" at bounding box center [636, 215] width 117 height 27
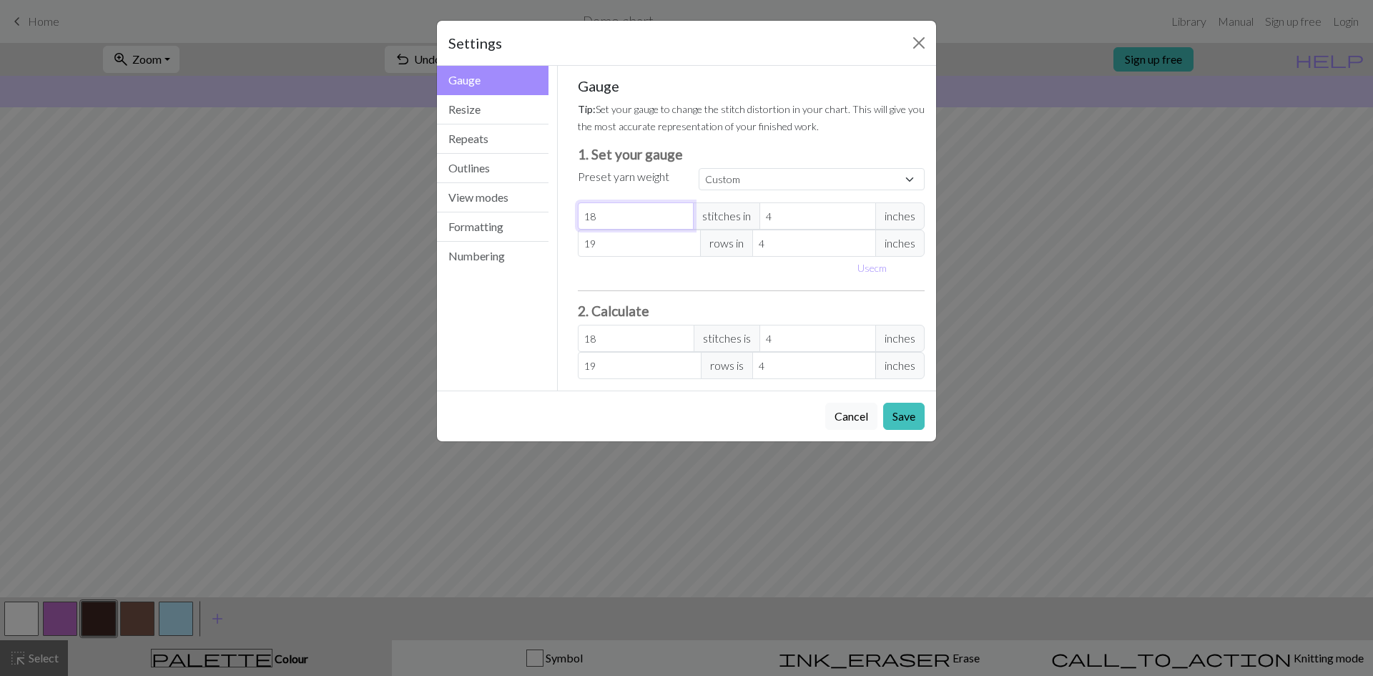
type input "19"
click at [682, 211] on input "19" at bounding box center [636, 215] width 117 height 27
type input "20"
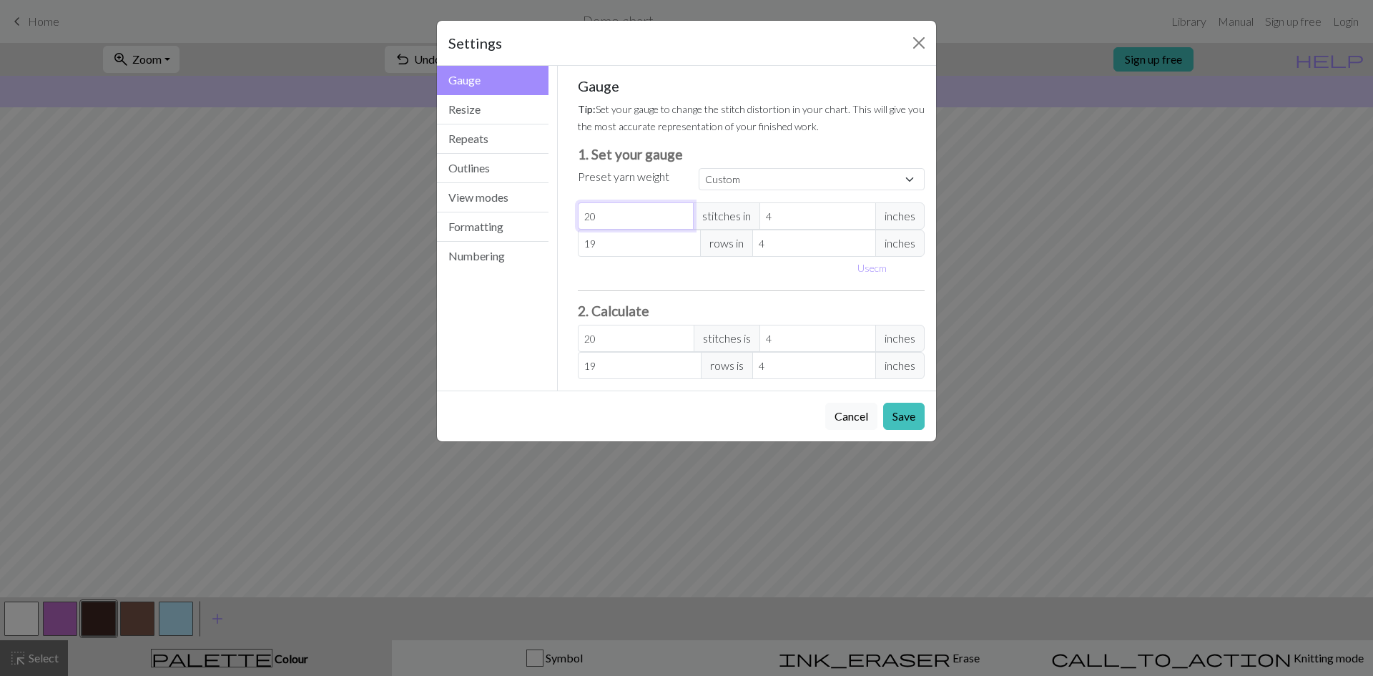
click at [682, 211] on input "20" at bounding box center [636, 215] width 117 height 27
type input "19"
click at [679, 222] on input "19" at bounding box center [636, 215] width 117 height 27
type input "18"
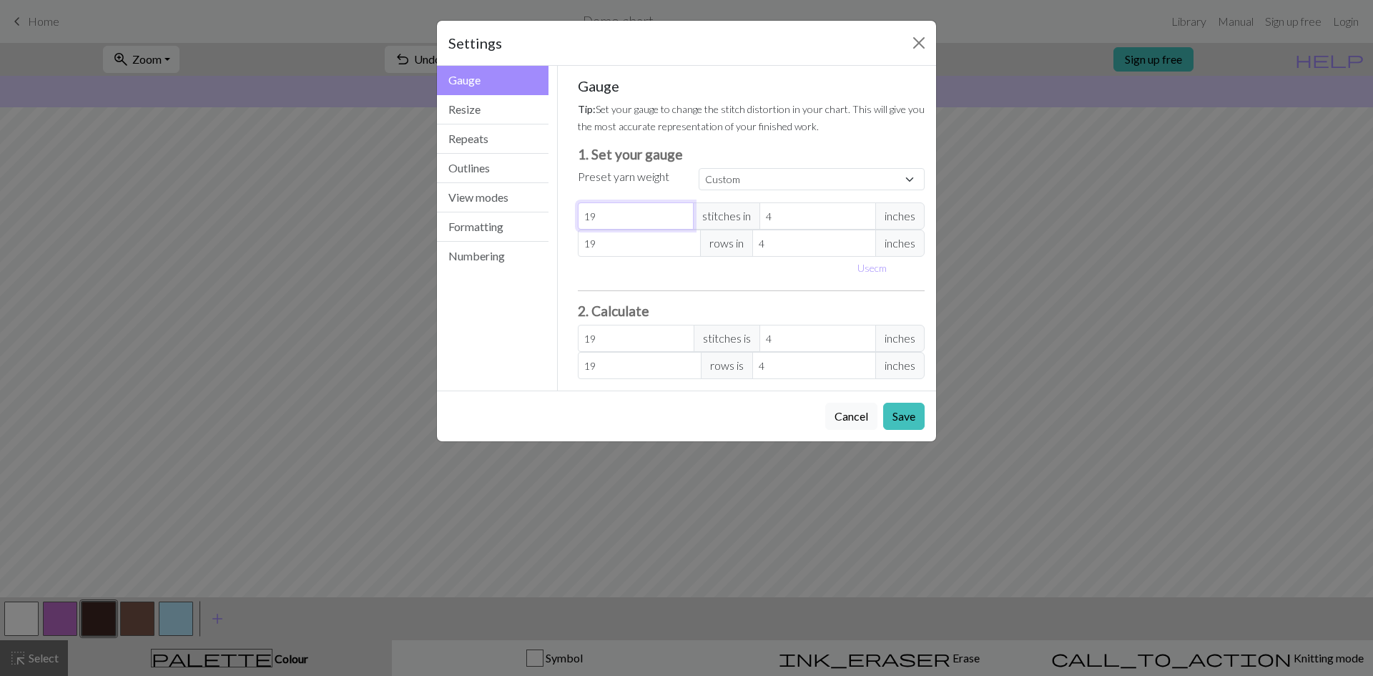
type input "18"
click at [679, 222] on input "18" at bounding box center [636, 215] width 117 height 27
type input "17"
click at [679, 222] on input "17" at bounding box center [636, 215] width 117 height 27
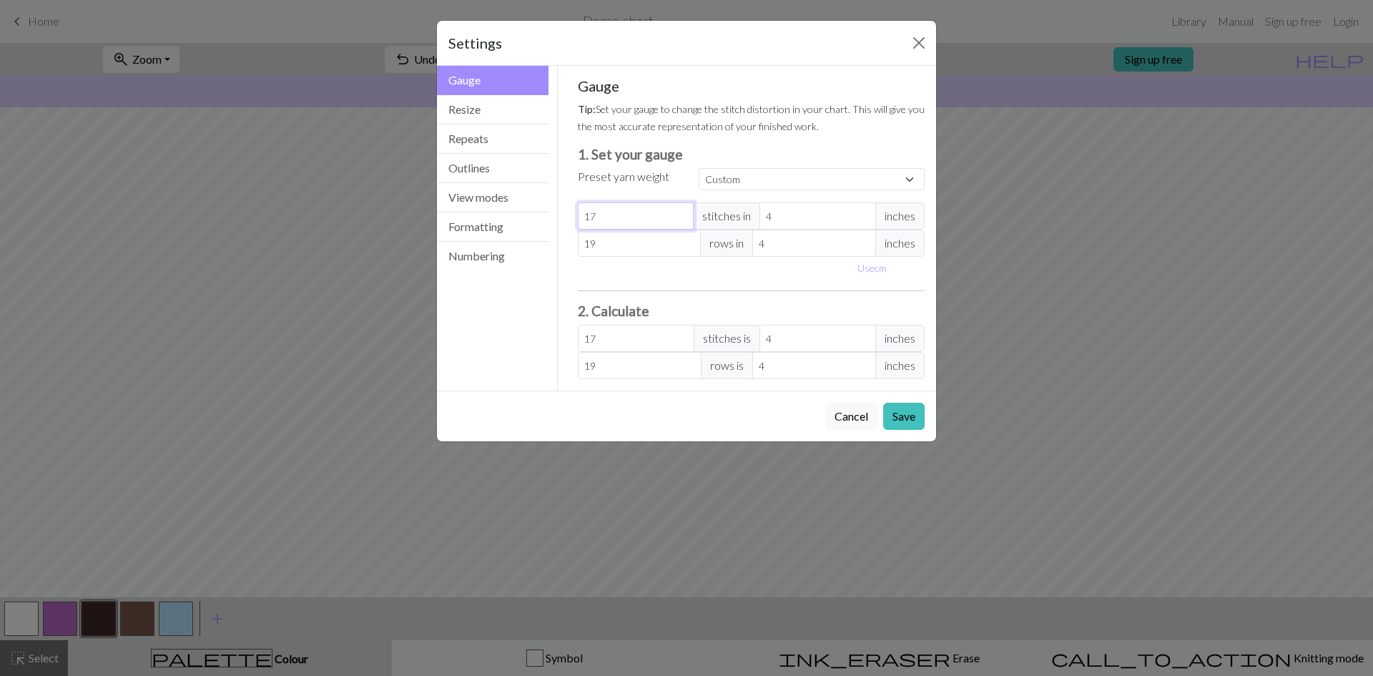
type input "16"
click at [679, 222] on input "16" at bounding box center [636, 215] width 117 height 27
type input "15"
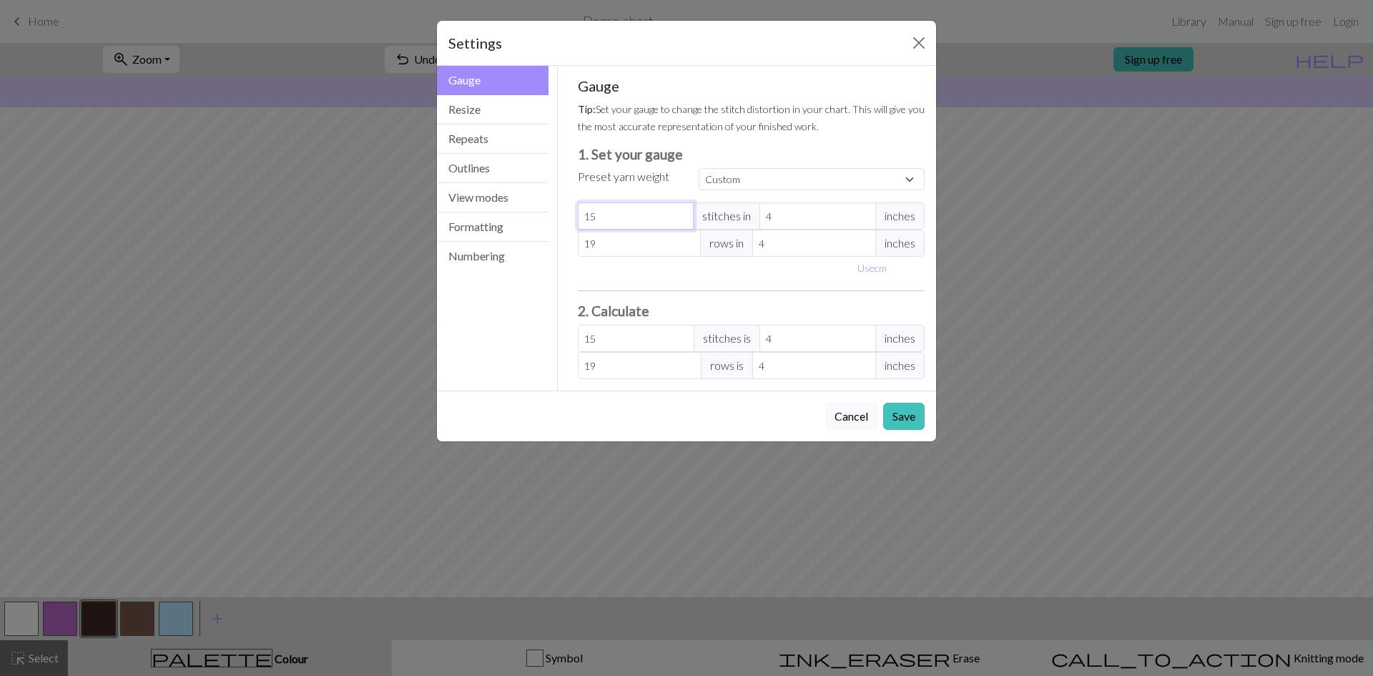
click at [679, 222] on input "15" at bounding box center [636, 215] width 117 height 27
type input "14"
click at [679, 222] on input "14" at bounding box center [636, 215] width 117 height 27
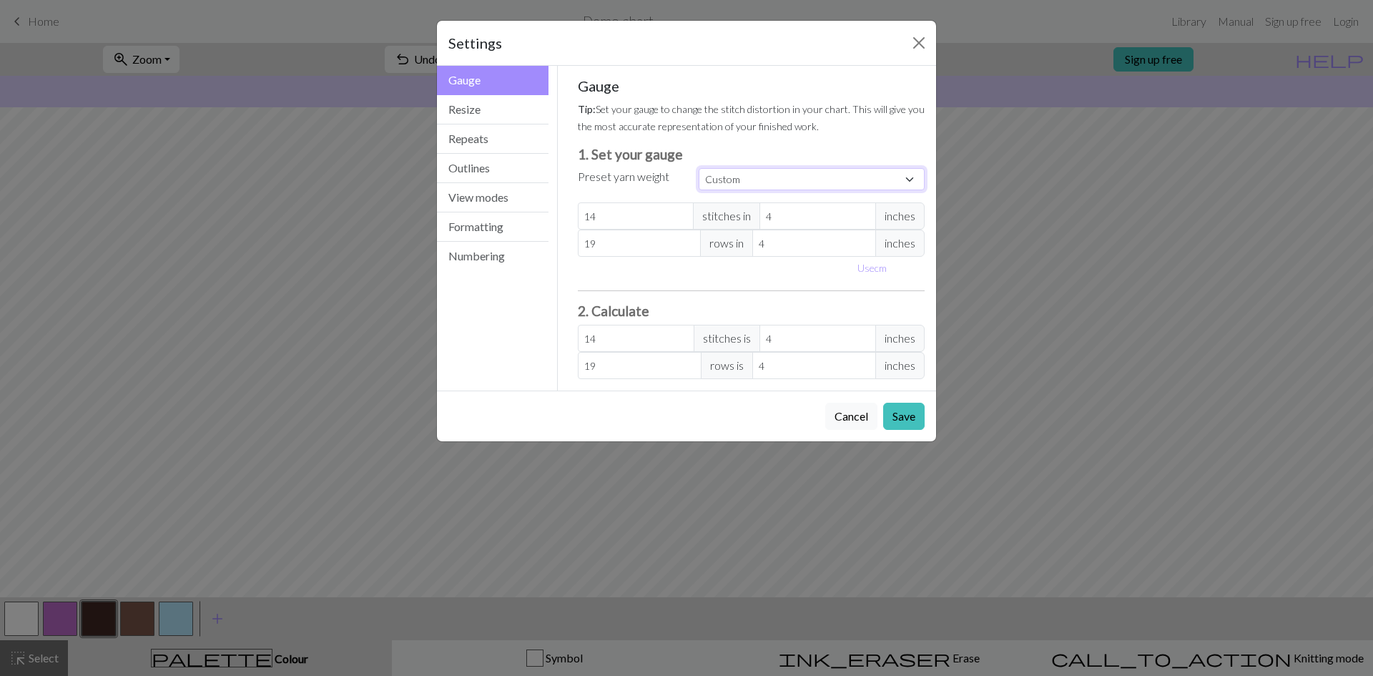
click at [819, 171] on select "Custom Square Lace Light Fingering Fingering Sport Double knit Worsted Aran Bul…" at bounding box center [812, 179] width 226 height 22
select select "bulky"
click at [699, 168] on select "Custom Square Lace Light Fingering Fingering Sport Double knit Worsted Aran Bul…" at bounding box center [812, 179] width 226 height 22
click at [510, 105] on button "Resize" at bounding box center [493, 109] width 112 height 29
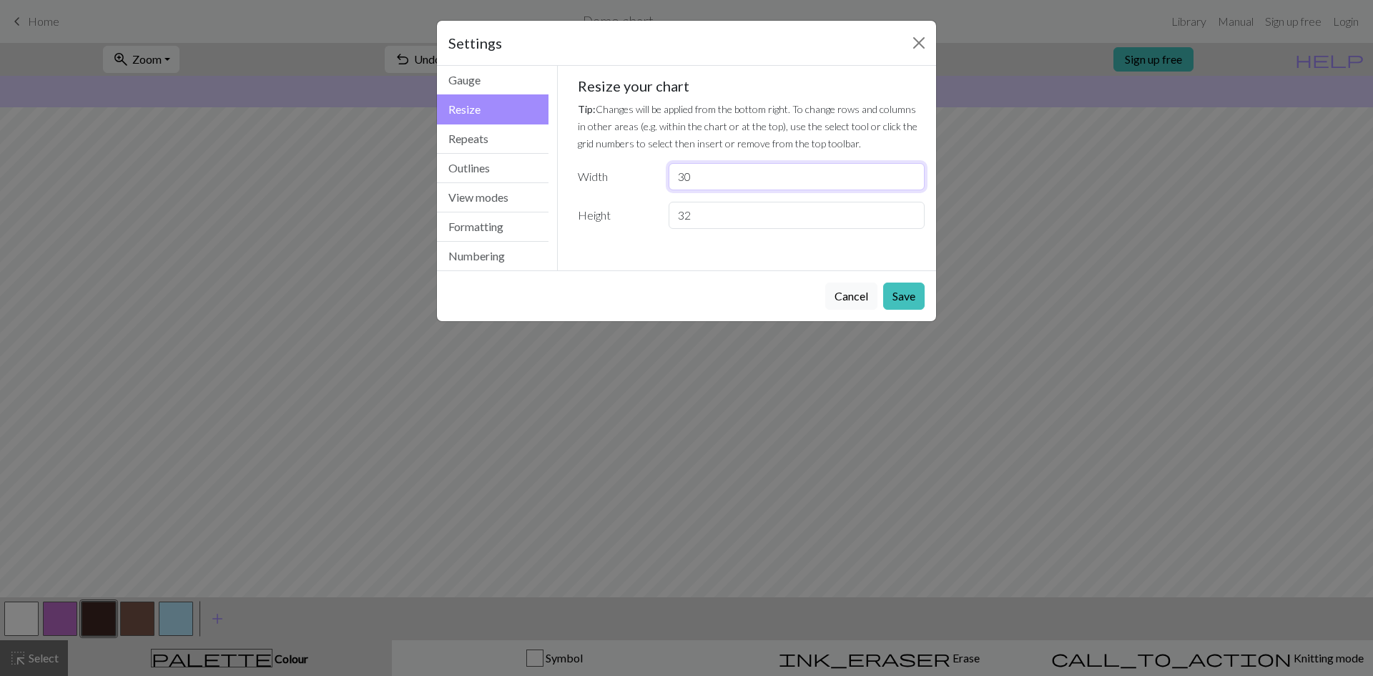
drag, startPoint x: 696, startPoint y: 170, endPoint x: 645, endPoint y: 173, distance: 51.6
click at [645, 173] on div "Width 30" at bounding box center [751, 176] width 365 height 27
type input "100"
drag, startPoint x: 709, startPoint y: 208, endPoint x: 613, endPoint y: 218, distance: 97.0
click at [613, 218] on div "Height 32" at bounding box center [751, 215] width 365 height 27
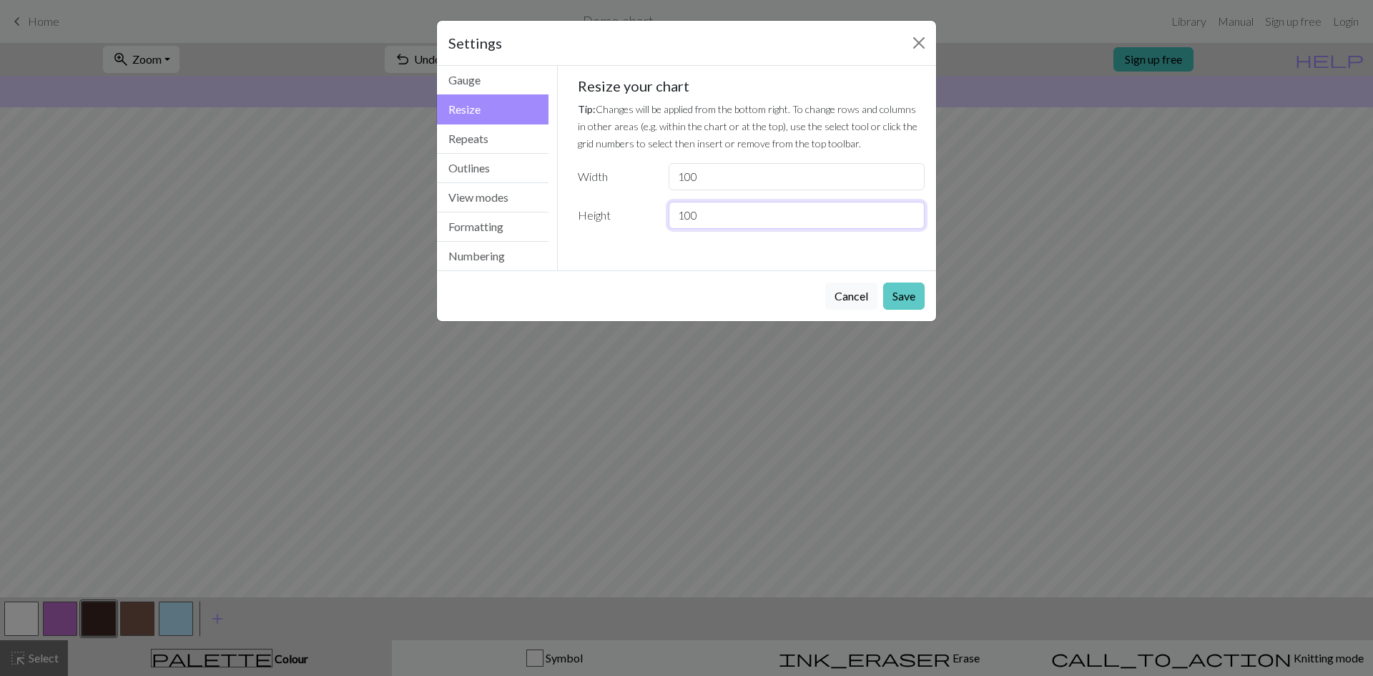
type input "100"
click at [899, 292] on button "Save" at bounding box center [903, 295] width 41 height 27
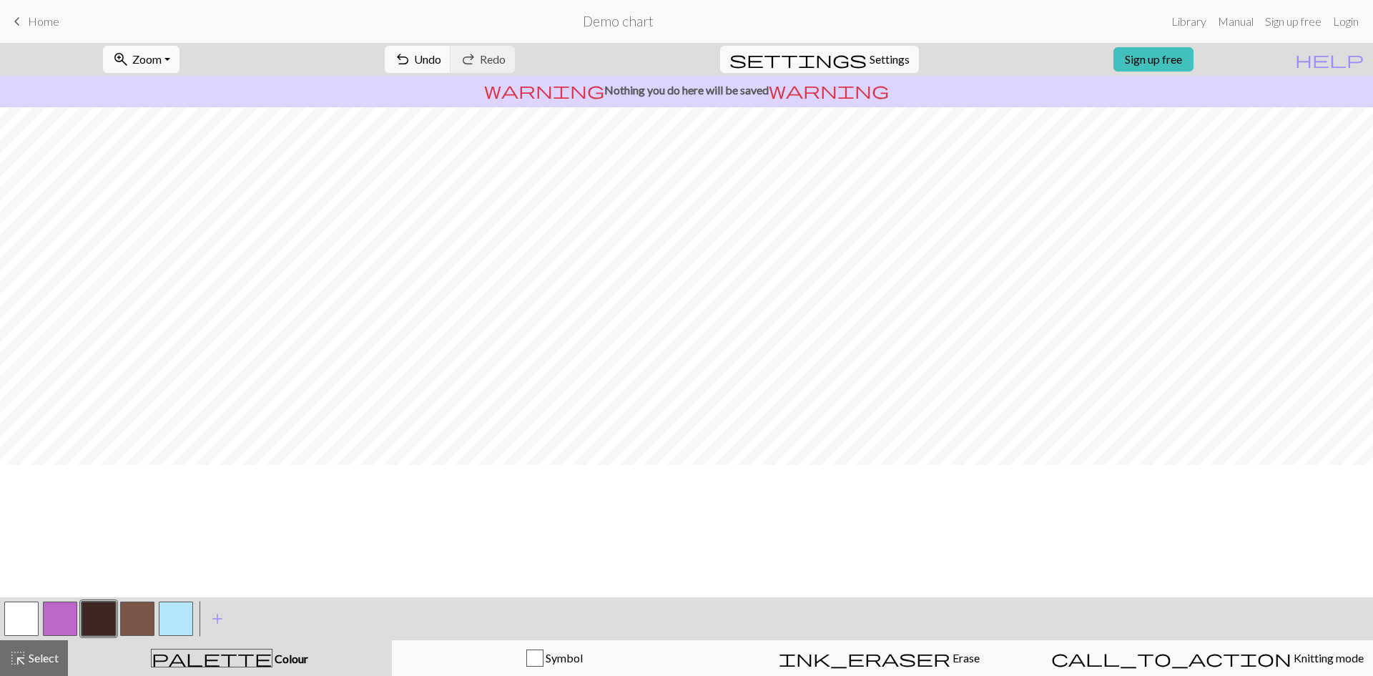
scroll to position [872, 0]
click at [162, 64] on span "Zoom" at bounding box center [146, 59] width 29 height 14
click at [179, 84] on button "Fit all" at bounding box center [160, 90] width 113 height 23
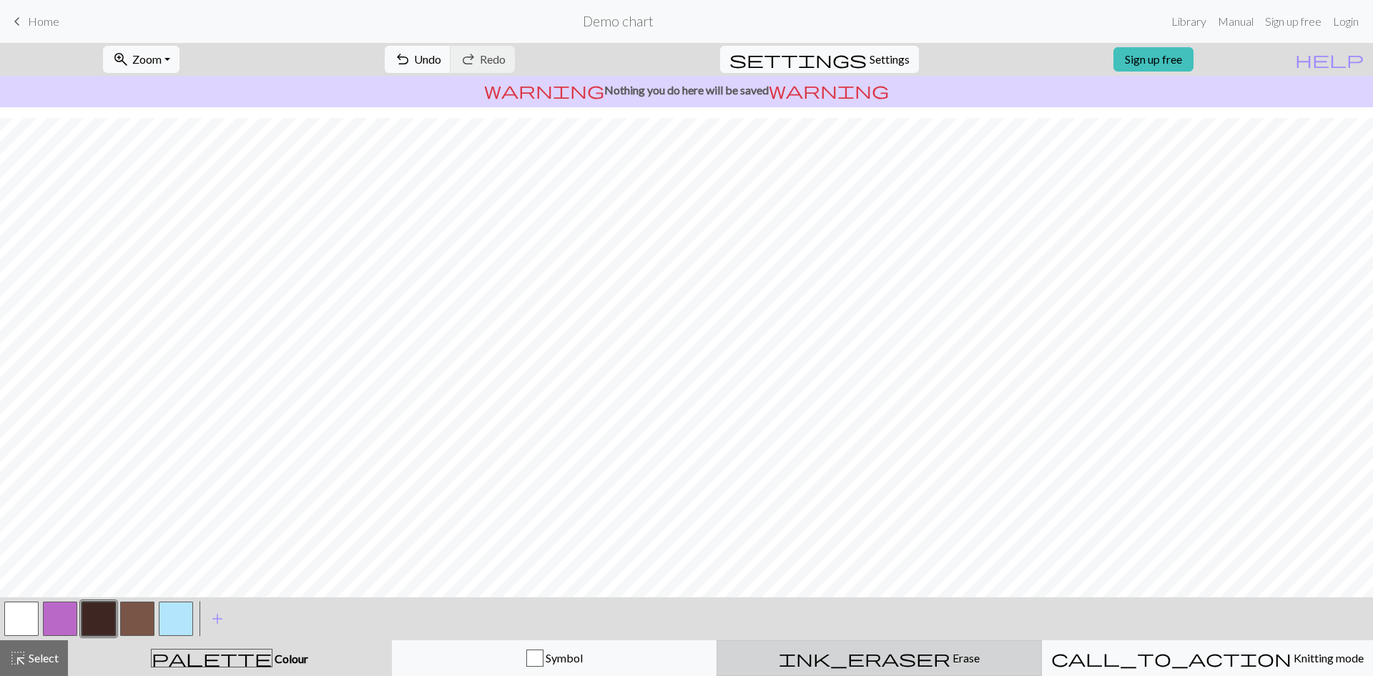
click at [846, 661] on div "ink_eraser Erase Erase" at bounding box center [879, 657] width 307 height 17
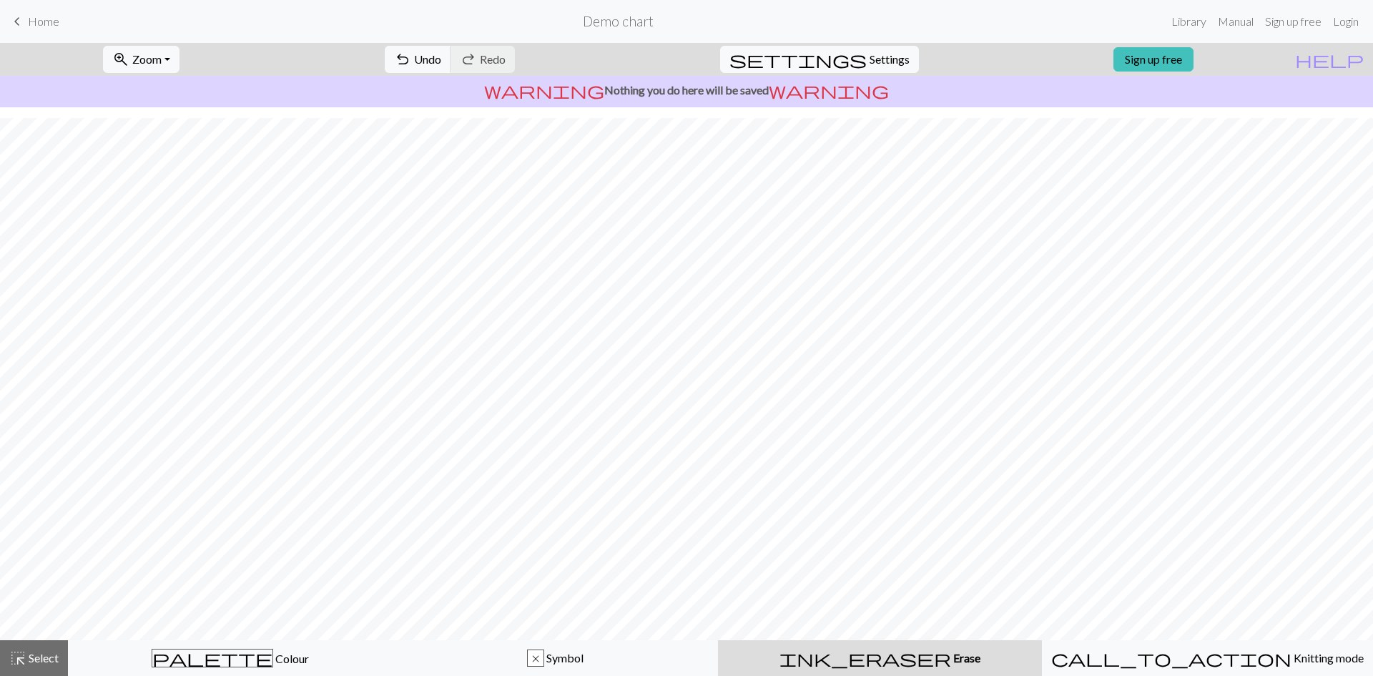
scroll to position [243, 0]
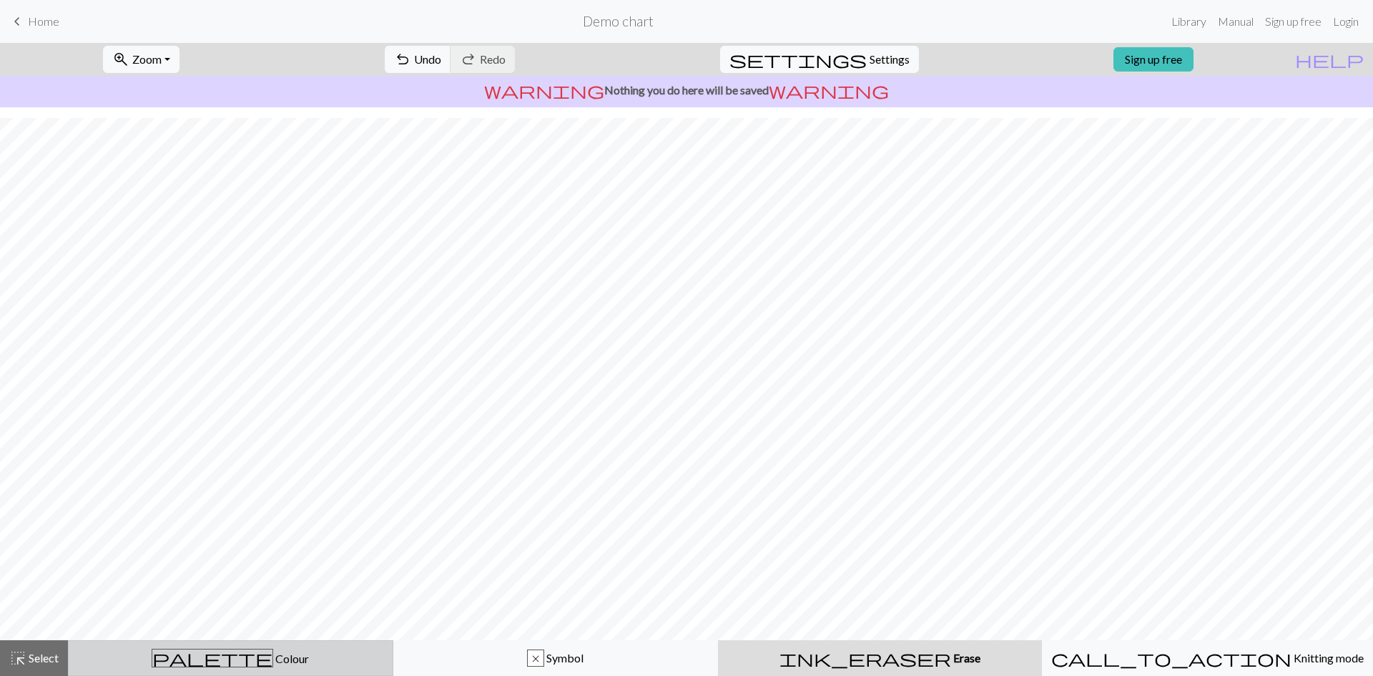
click at [370, 662] on div "palette Colour Colour" at bounding box center [230, 658] width 307 height 19
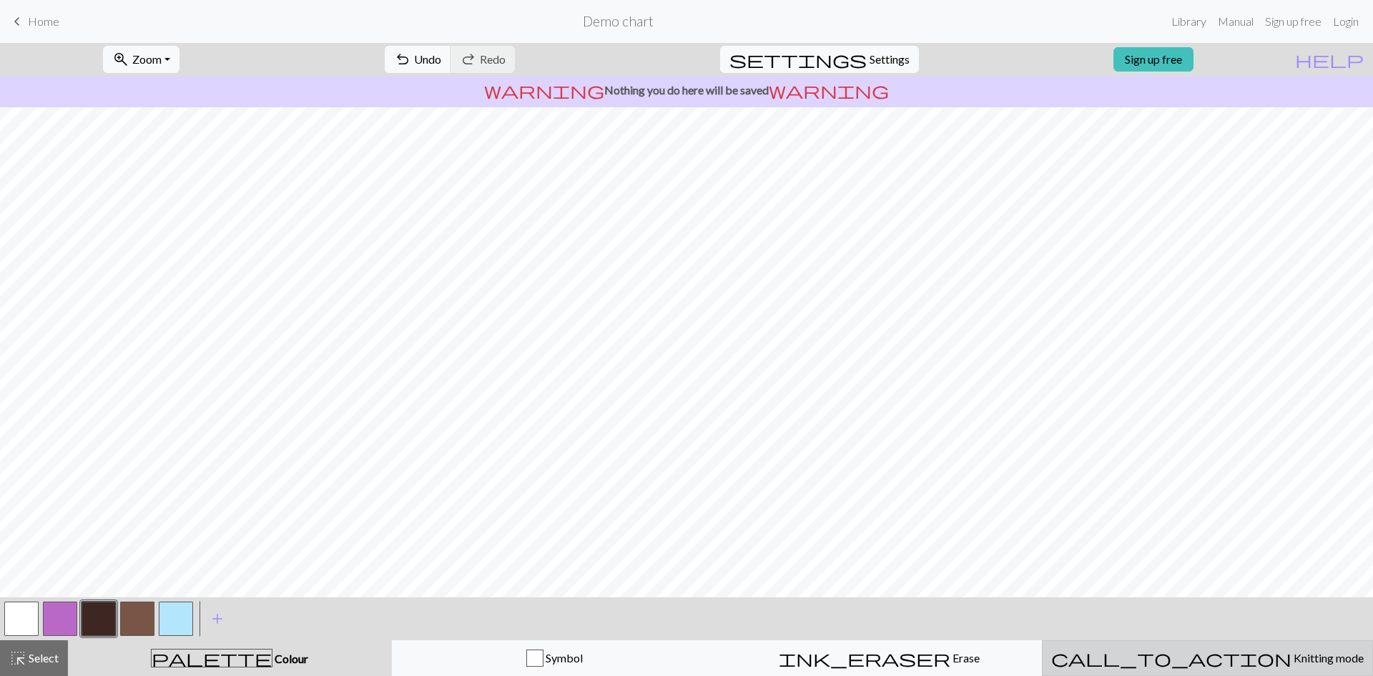
click at [1291, 664] on span "Knitting mode" at bounding box center [1327, 658] width 72 height 14
